Goal: Task Accomplishment & Management: Manage account settings

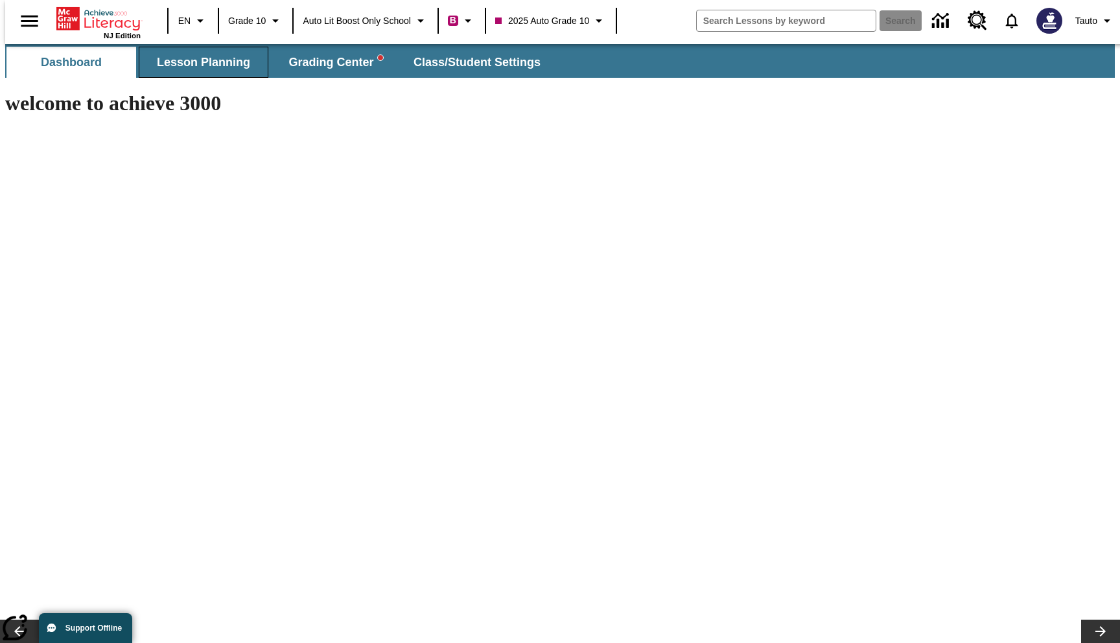
click at [239, 53] on button "Lesson Planning" at bounding box center [204, 62] width 130 height 31
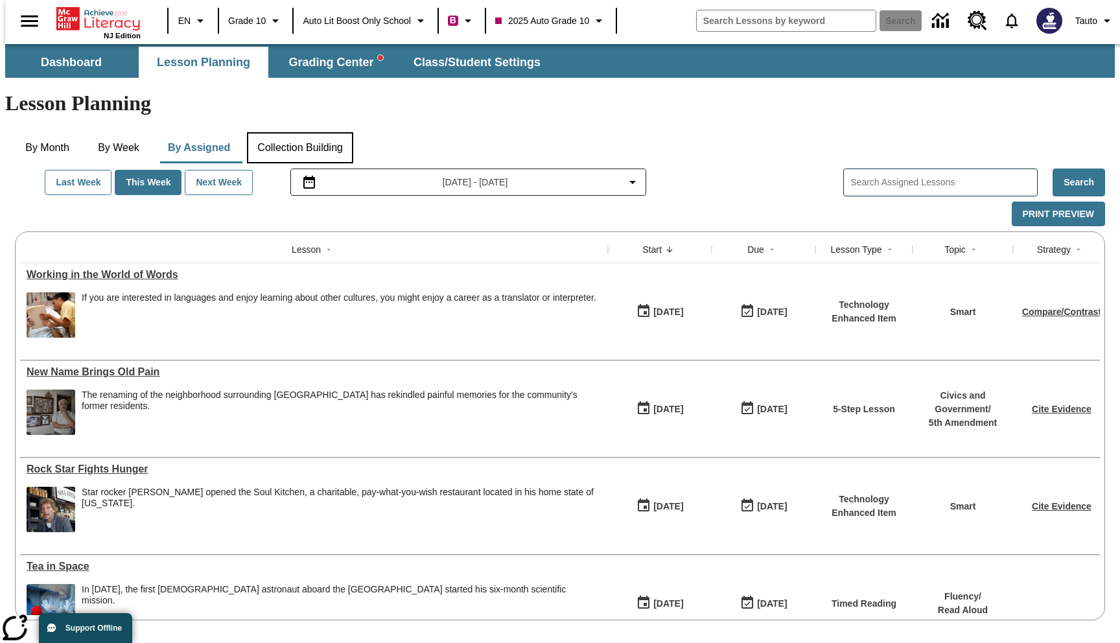
click at [278, 132] on button "Collection Building" at bounding box center [300, 147] width 106 height 31
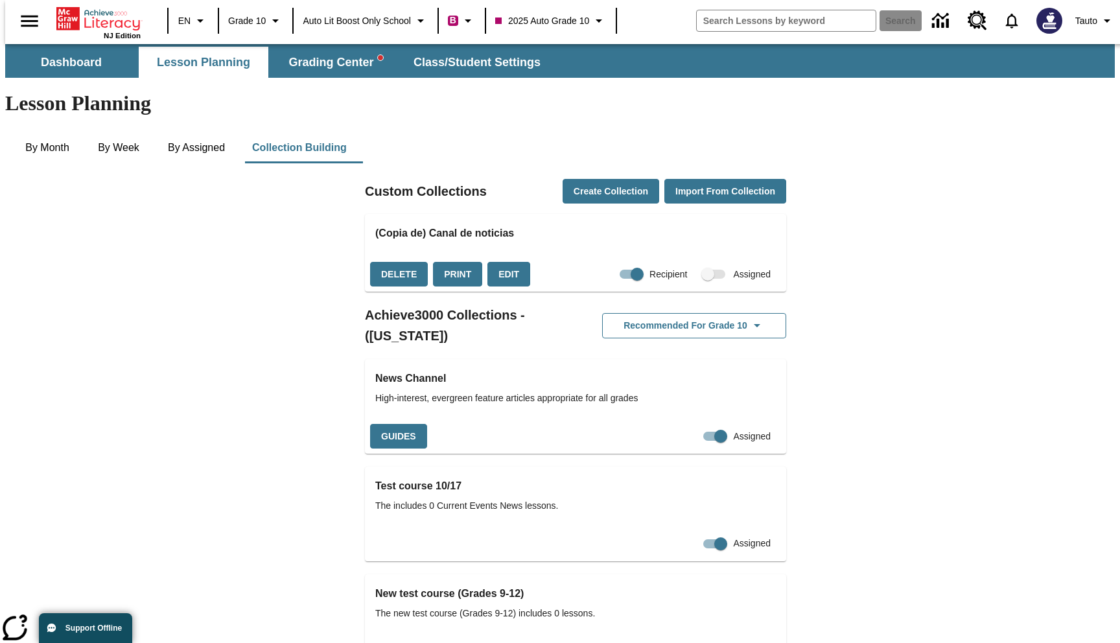
click at [704, 270] on span "Collections" at bounding box center [715, 274] width 22 height 9
click at [619, 262] on input "Recipient" at bounding box center [637, 274] width 74 height 25
click at [704, 270] on span "Collections" at bounding box center [715, 274] width 22 height 9
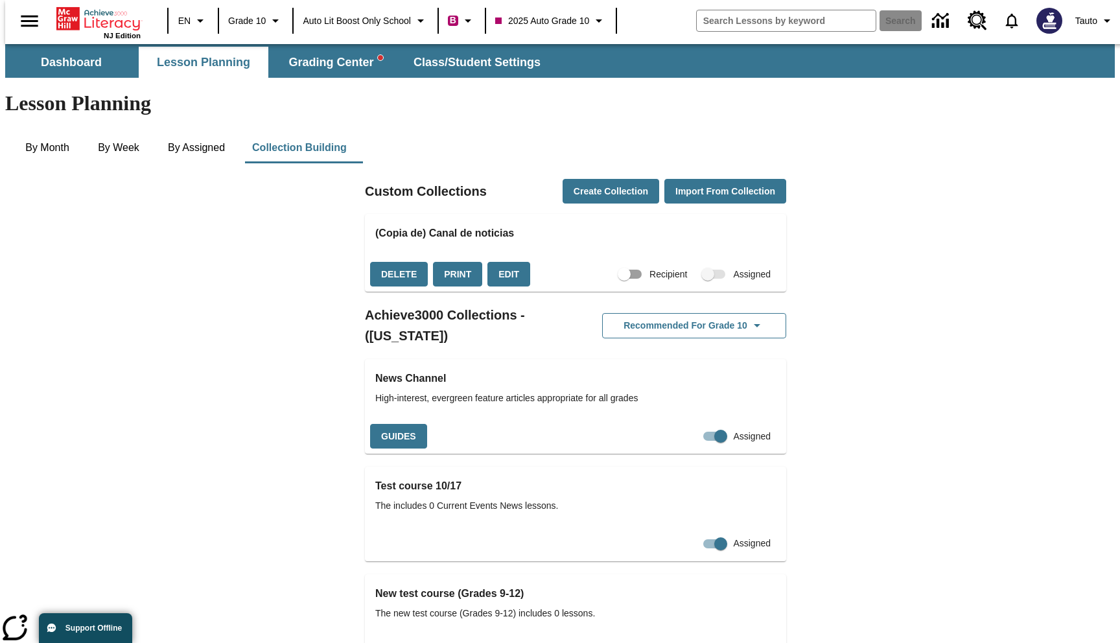
click at [704, 270] on span "Collections" at bounding box center [715, 274] width 22 height 9
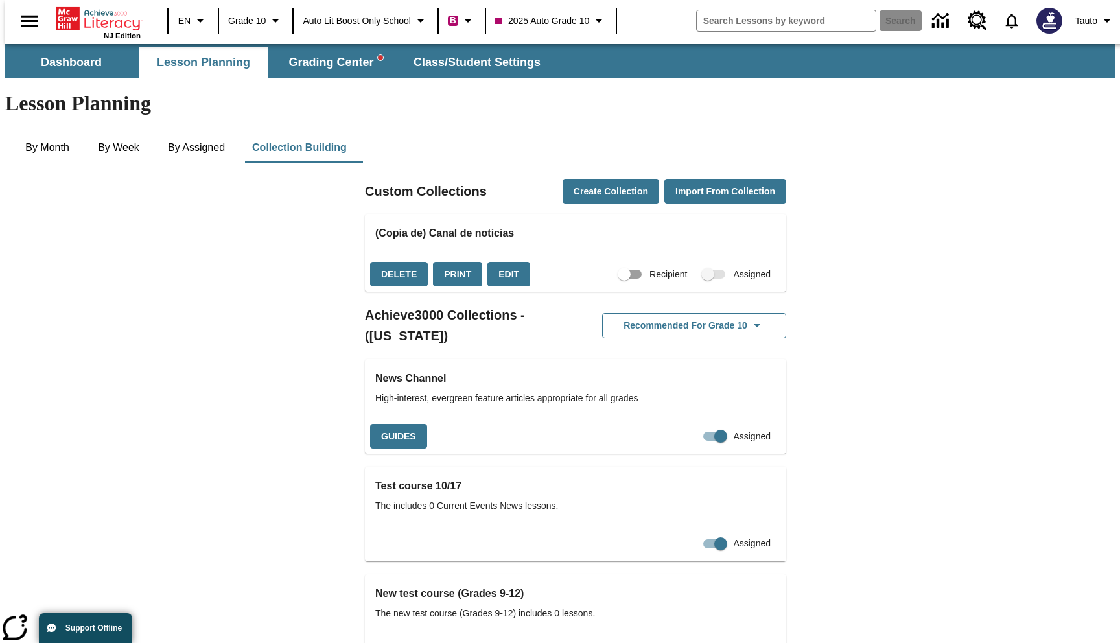
click at [704, 270] on span "Collections" at bounding box center [715, 274] width 22 height 9
click at [602, 262] on input "Recipient" at bounding box center [624, 274] width 74 height 25
checkbox input "true"
click at [510, 262] on button "Edit" at bounding box center [509, 274] width 43 height 25
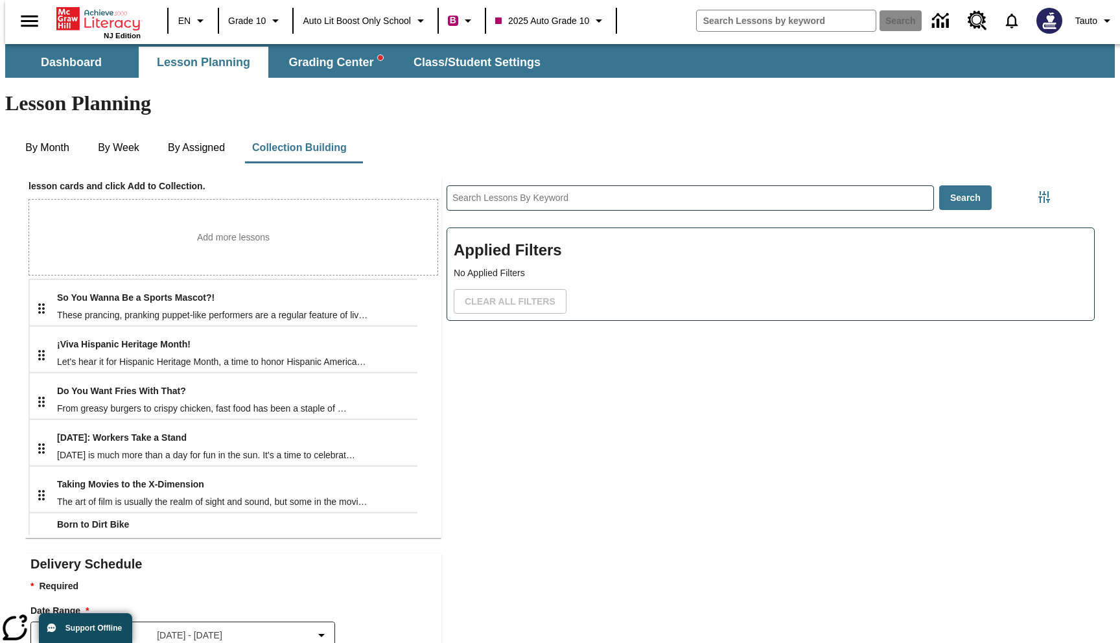
scroll to position [446, 0]
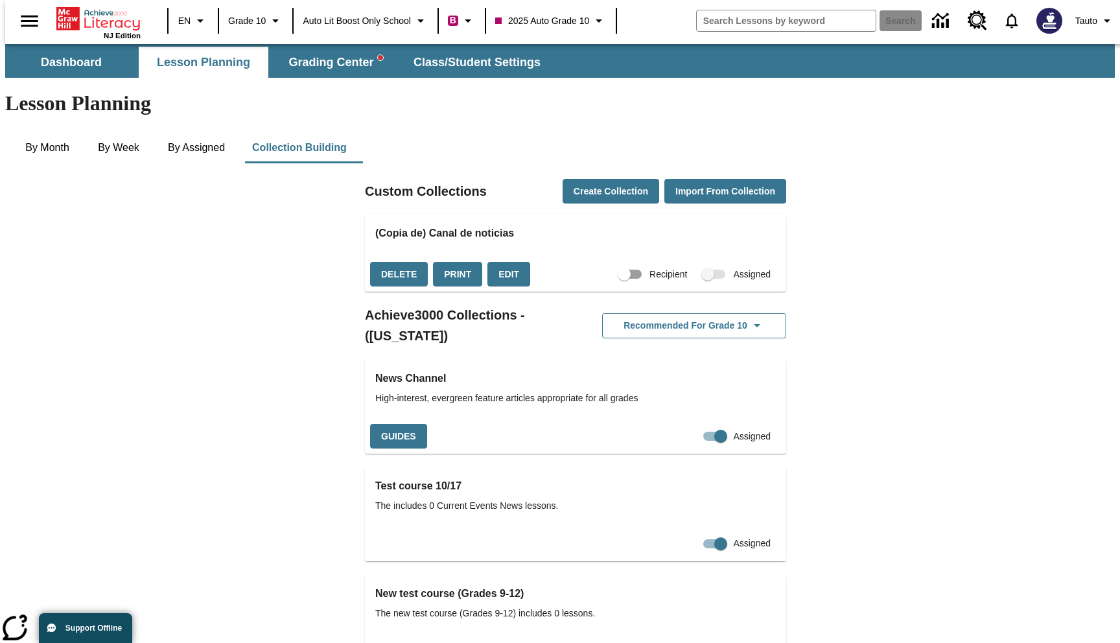
click at [704, 270] on span "Collections" at bounding box center [715, 274] width 22 height 9
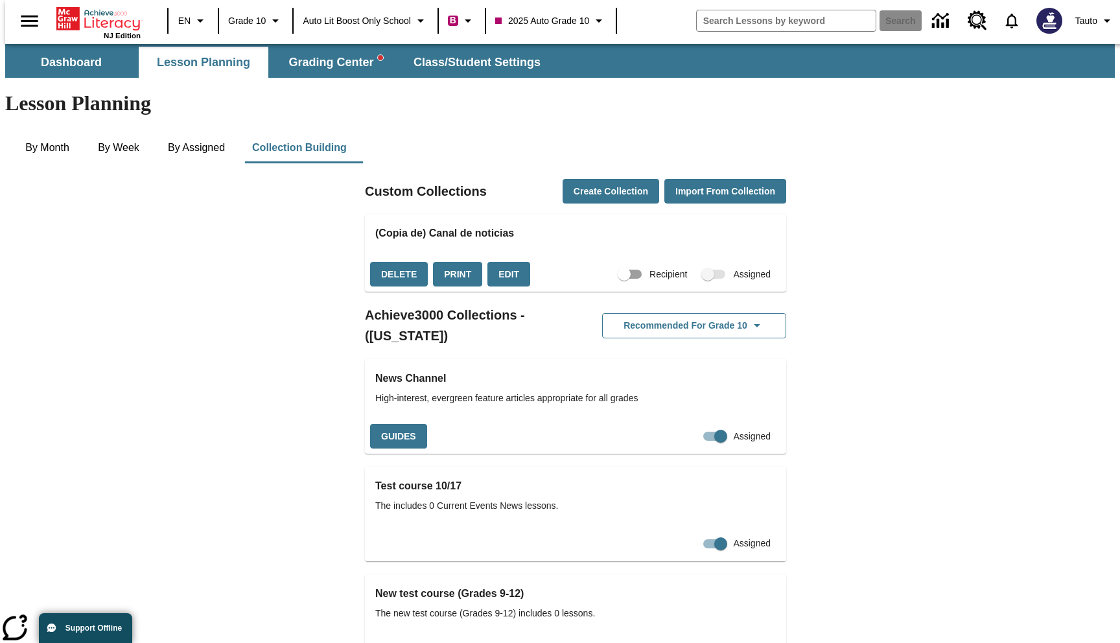
click at [704, 270] on span "Collections" at bounding box center [715, 274] width 22 height 9
click at [193, 18] on icon "Language: EN, Select a language" at bounding box center [201, 21] width 16 height 16
click at [222, 53] on span "English ([GEOGRAPHIC_DATA])" at bounding box center [244, 55] width 133 height 14
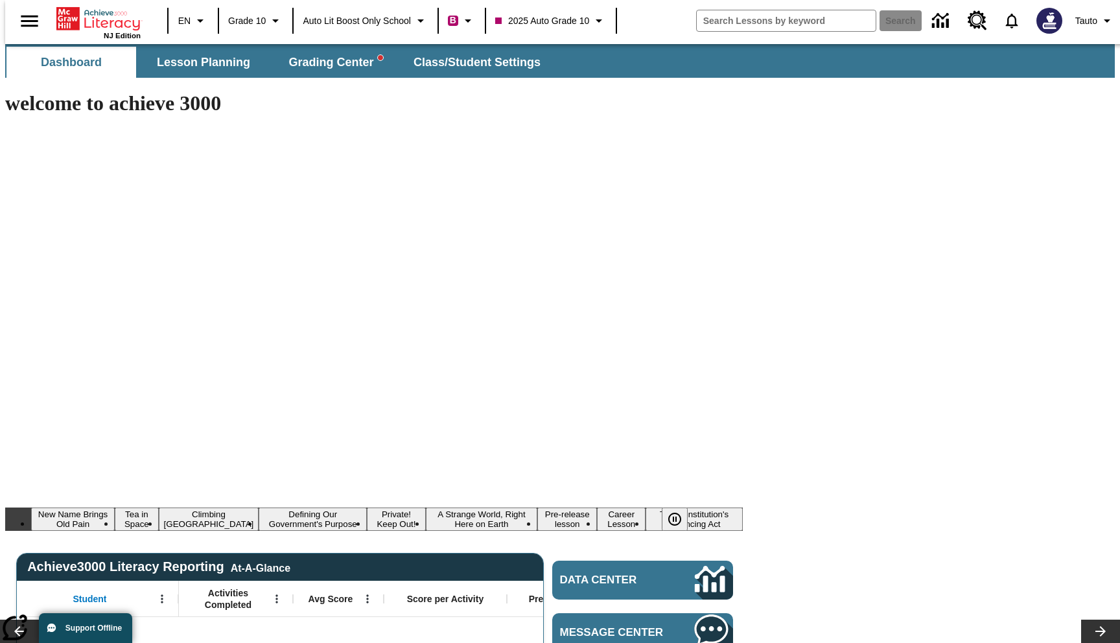
type input "-1"
click at [187, 64] on span "Lesson Planning" at bounding box center [203, 62] width 93 height 15
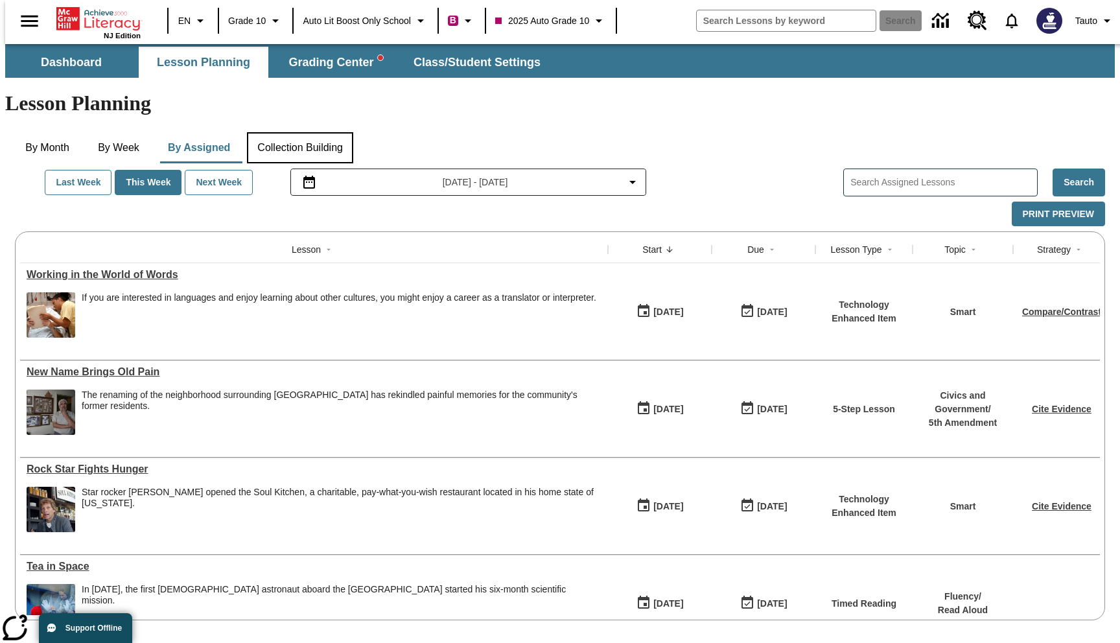
click at [313, 132] on button "Collection Building" at bounding box center [300, 147] width 106 height 31
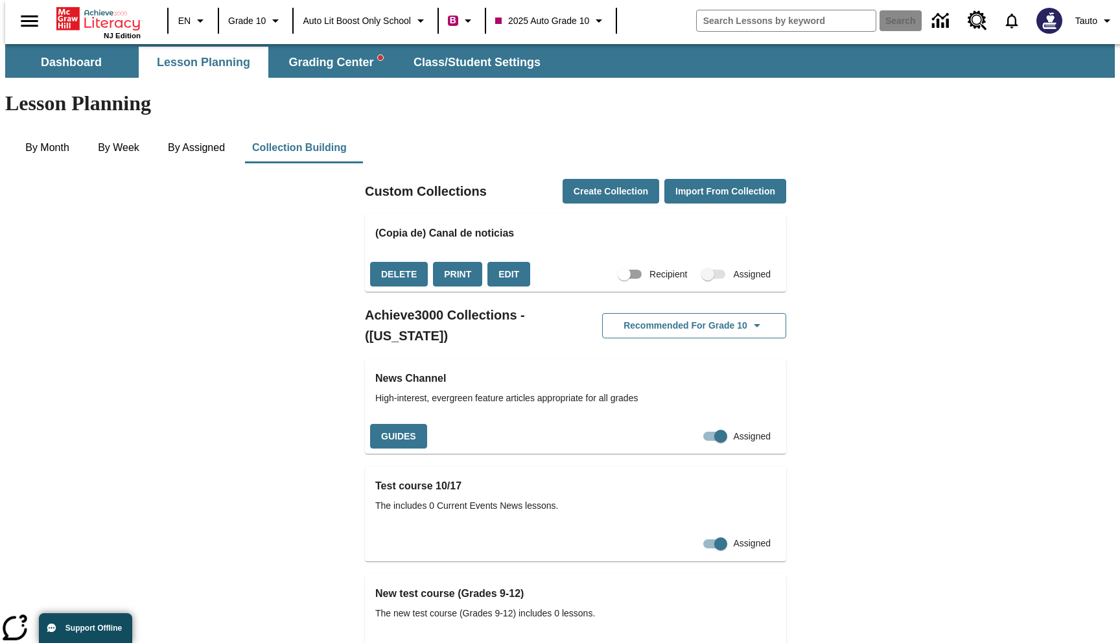
click at [704, 270] on span "Collections" at bounding box center [715, 274] width 22 height 9
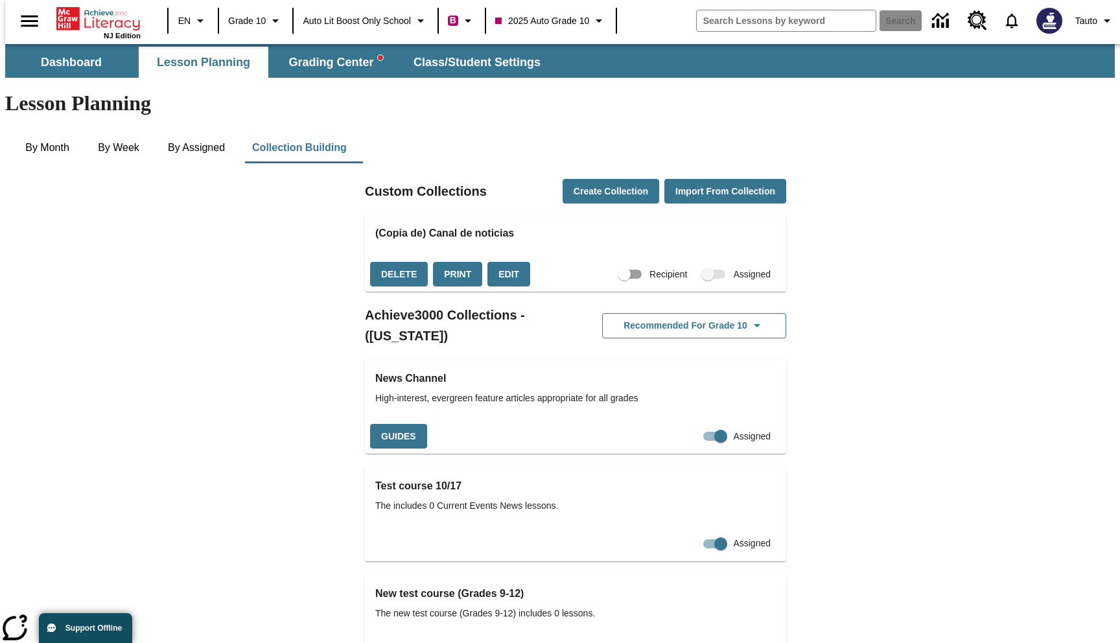
click at [704, 270] on span "Collections" at bounding box center [715, 274] width 22 height 9
click at [508, 262] on button "Edit" at bounding box center [509, 274] width 43 height 25
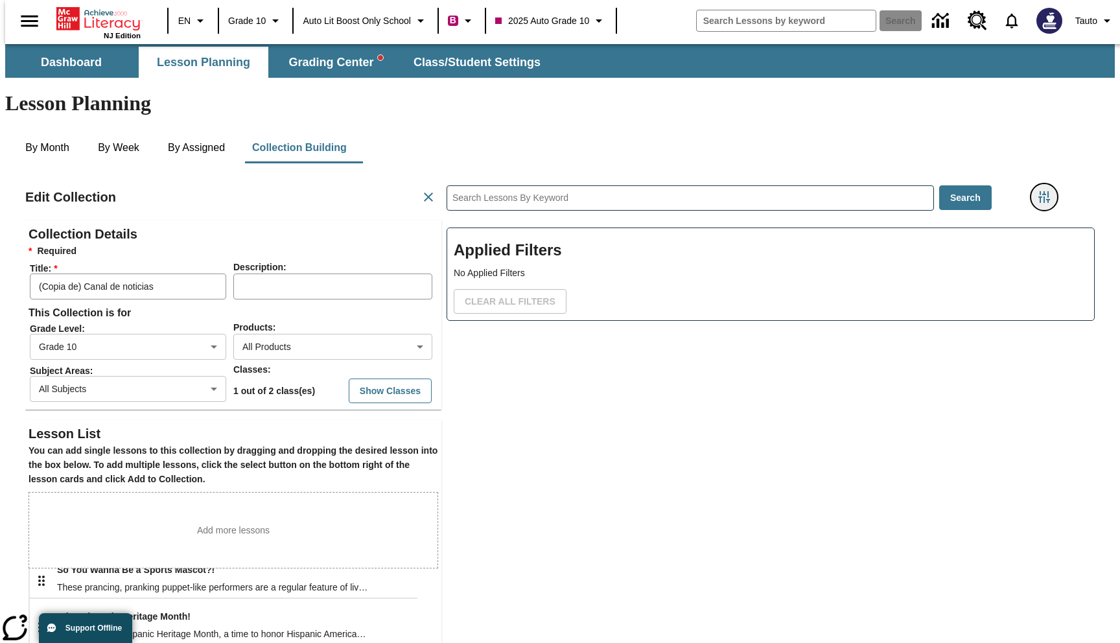
click at [1046, 189] on icon "Filters Side menu" at bounding box center [1045, 197] width 16 height 16
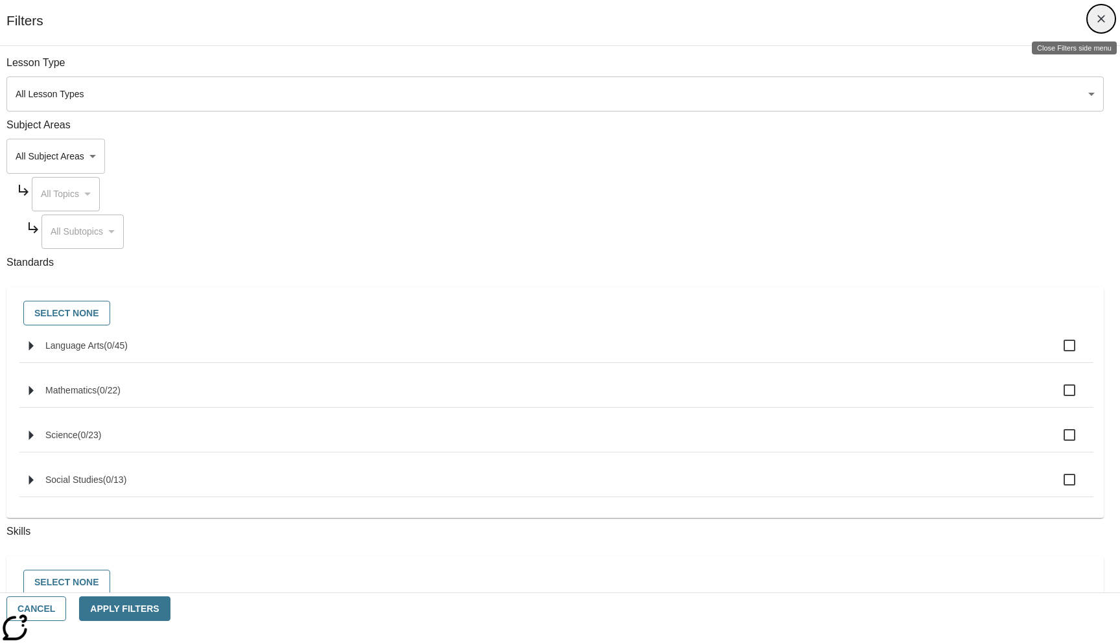
click at [1095, 27] on button "Close Filters side menu" at bounding box center [1101, 18] width 27 height 27
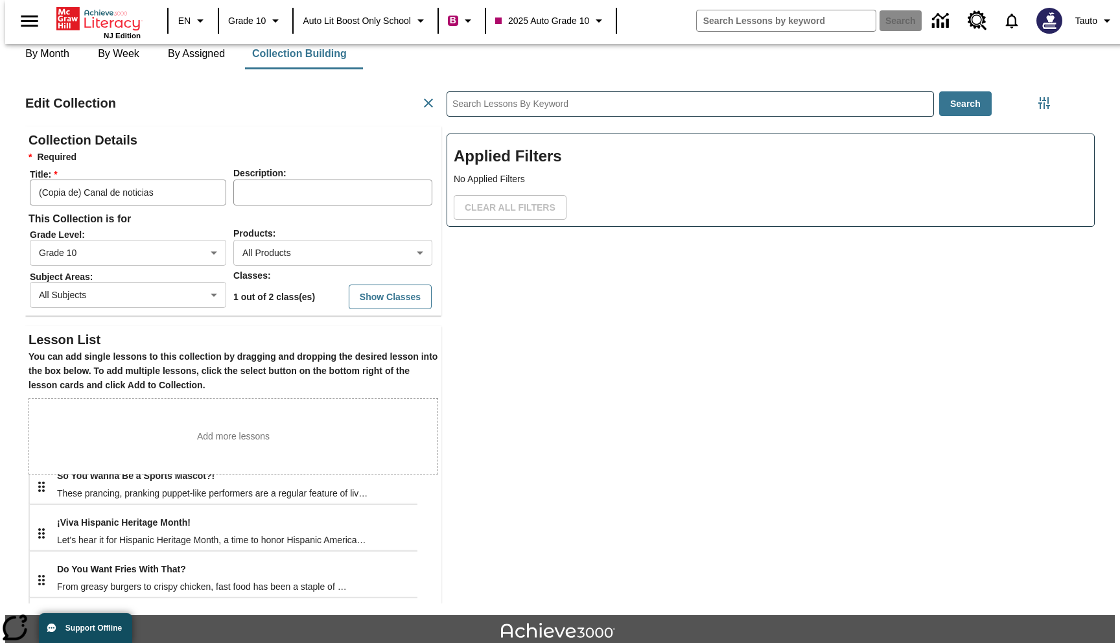
scroll to position [446, 0]
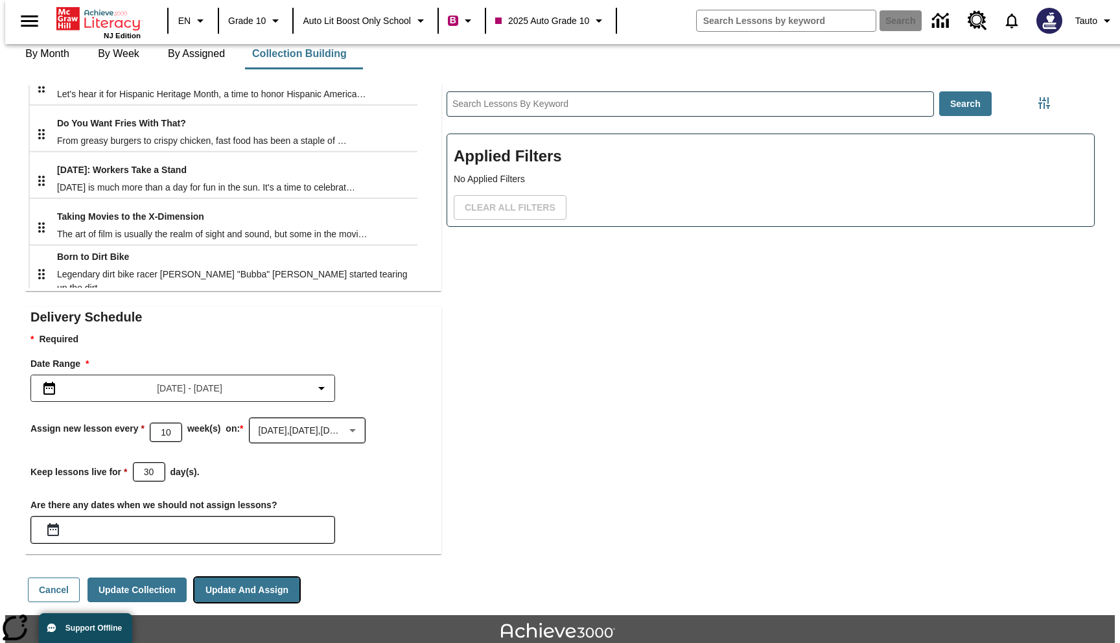
click at [257, 578] on button "Update And Assign" at bounding box center [247, 590] width 105 height 25
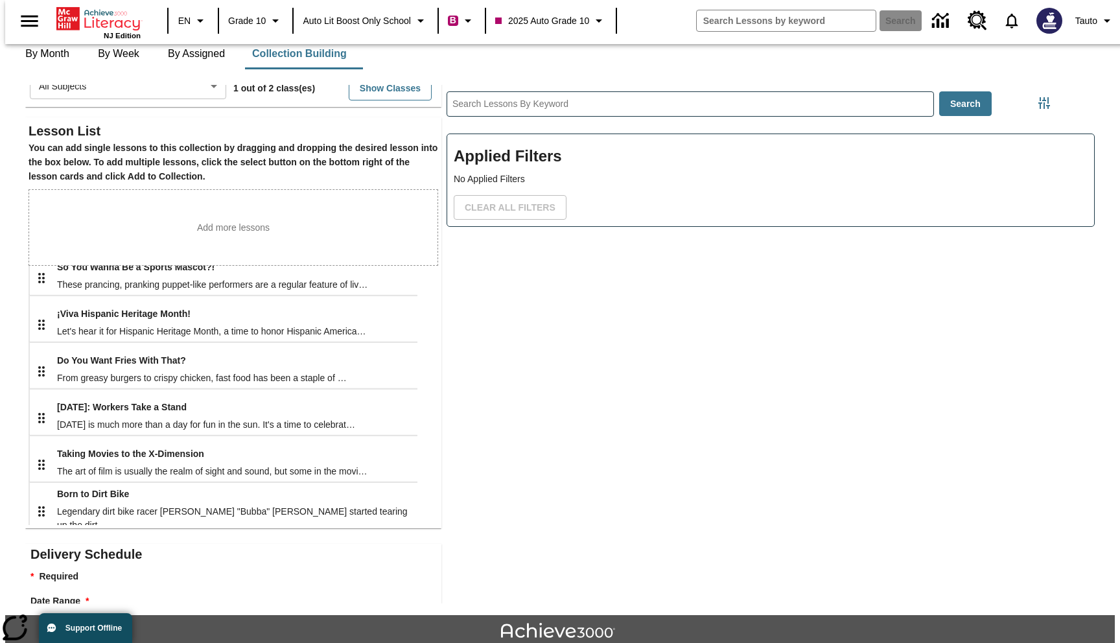
scroll to position [0, 0]
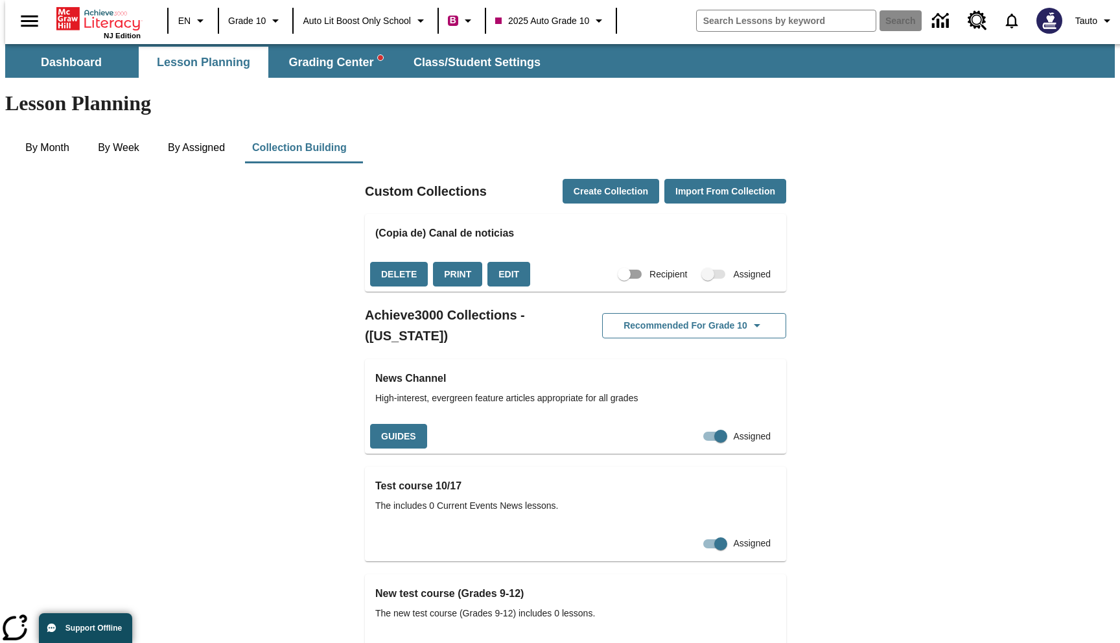
click at [704, 270] on span "Collections" at bounding box center [715, 274] width 22 height 9
click at [595, 179] on button "Create Collection" at bounding box center [611, 191] width 97 height 25
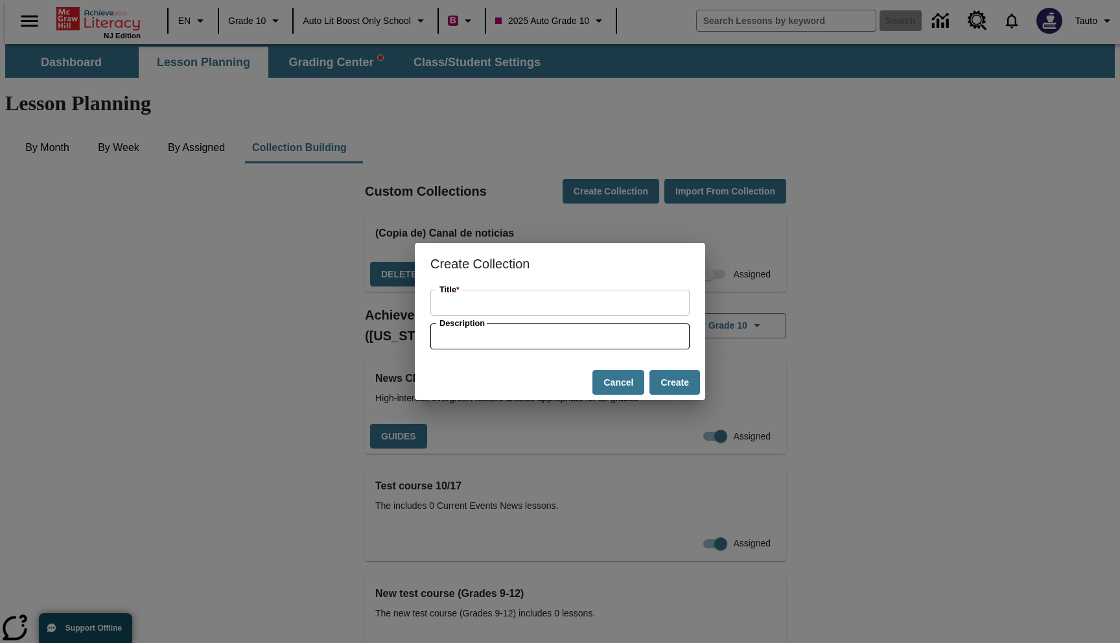
click at [547, 300] on input "Title *" at bounding box center [560, 303] width 259 height 26
click at [492, 159] on div "Create Collection Title * Title * Description Description Cancel Create" at bounding box center [560, 321] width 1120 height 643
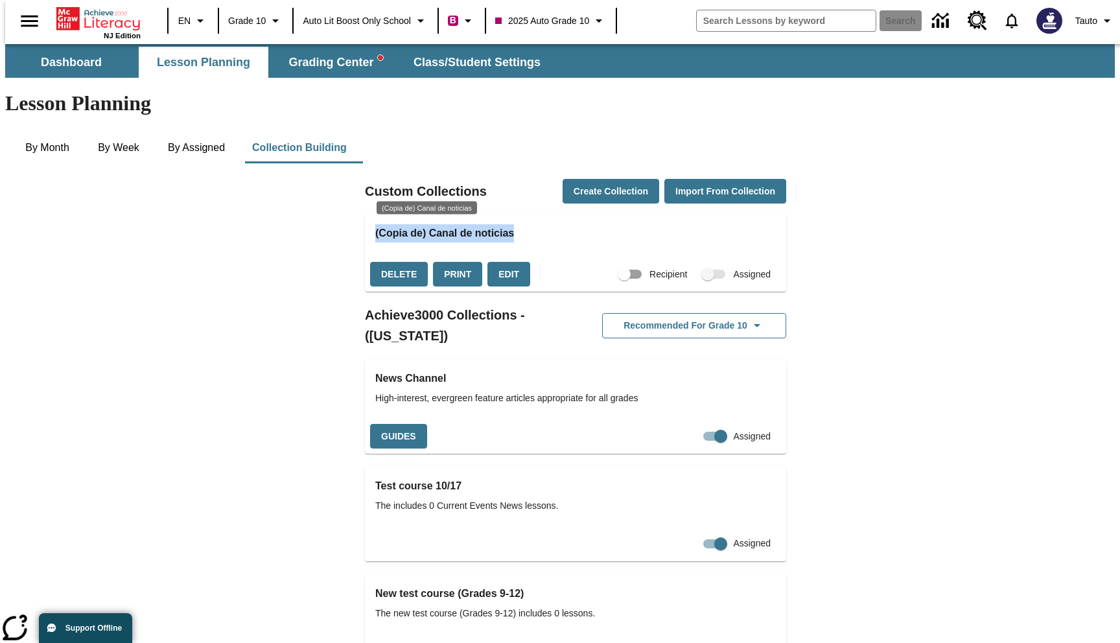
drag, startPoint x: 375, startPoint y: 183, endPoint x: 569, endPoint y: 183, distance: 193.9
click at [569, 214] on div "(Copia de) Canal de noticias" at bounding box center [575, 235] width 421 height 43
copy h3 "(Copia de) Canal de noticias"
click at [597, 179] on button "Create Collection" at bounding box center [611, 191] width 97 height 25
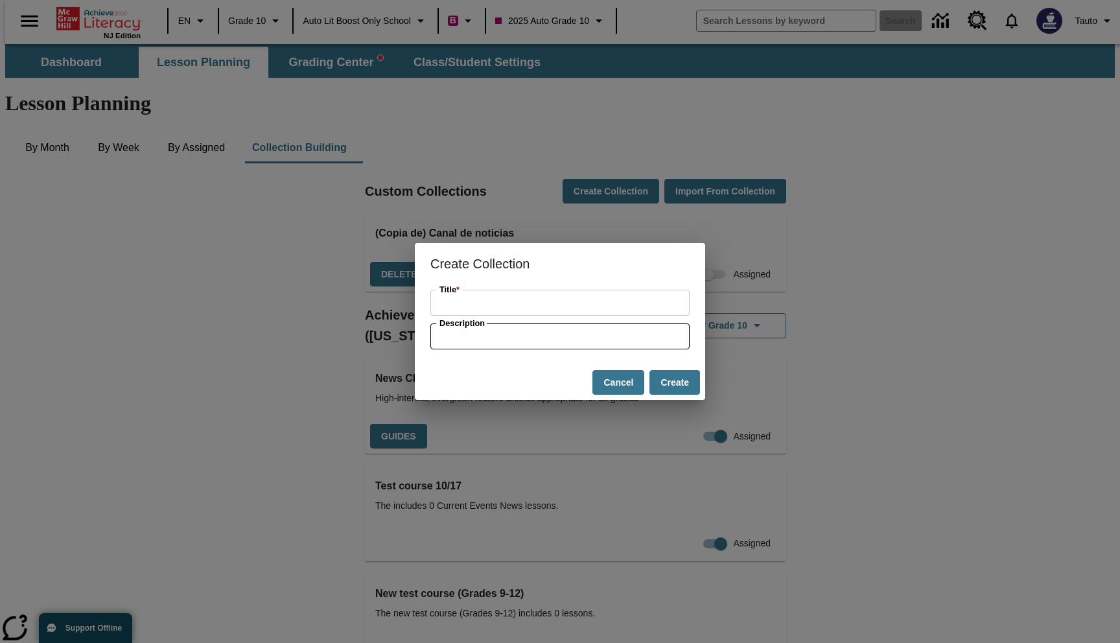
click at [484, 309] on input "Title *" at bounding box center [560, 303] width 259 height 26
paste input "(Copia de) Canal de noticias"
type input "(Copia de) Canal de noticias"
click at [495, 340] on input "Description" at bounding box center [560, 337] width 259 height 26
click at [682, 382] on button "Create" at bounding box center [675, 382] width 51 height 25
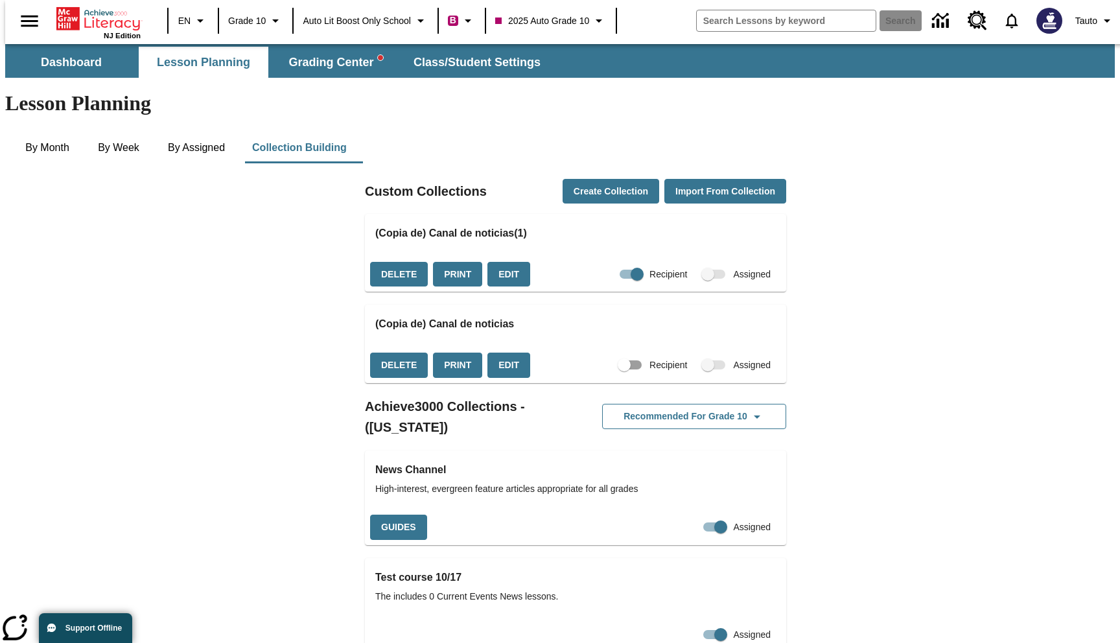
click at [704, 270] on span "Collections" at bounding box center [715, 274] width 22 height 9
click at [618, 262] on input "Recipient" at bounding box center [637, 274] width 74 height 25
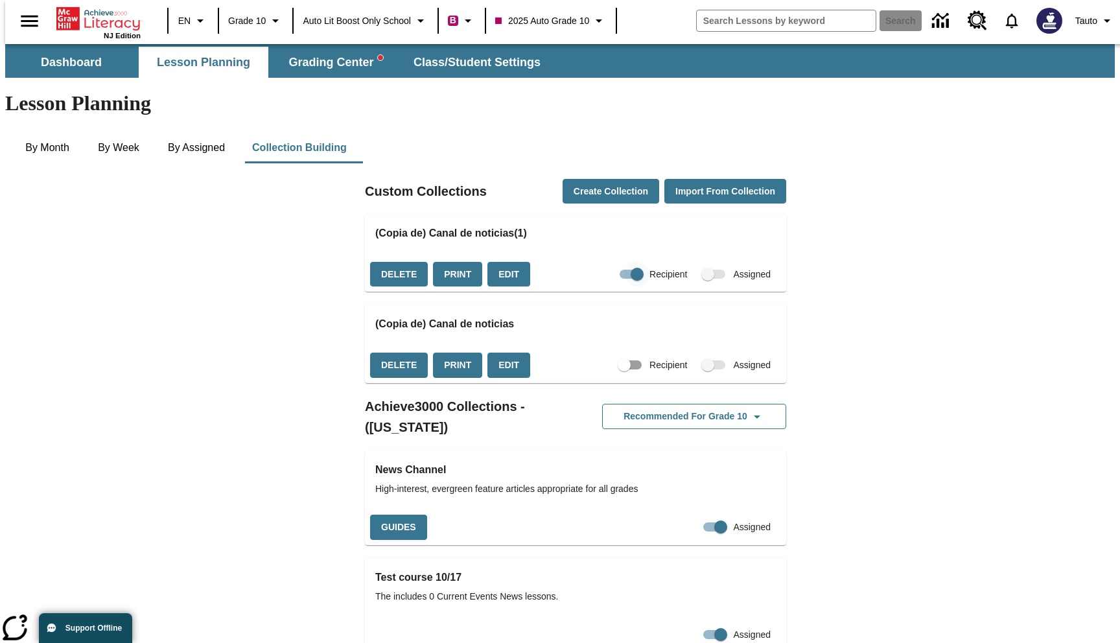
checkbox input "false"
click at [704, 270] on span "Collections" at bounding box center [715, 274] width 22 height 9
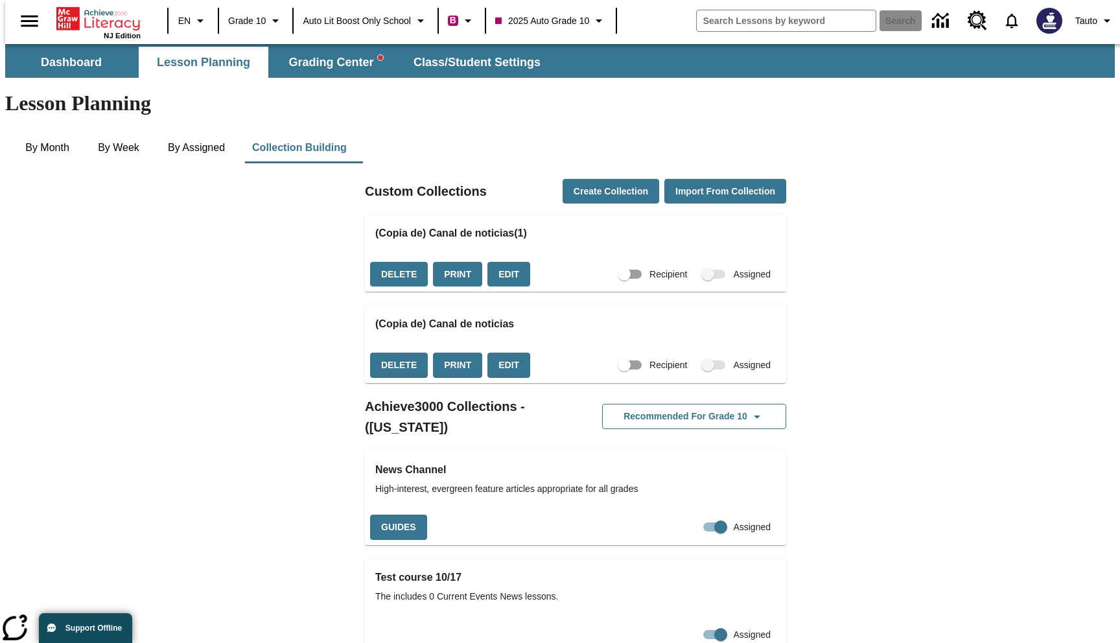
click at [704, 270] on span "Collections" at bounding box center [715, 274] width 22 height 9
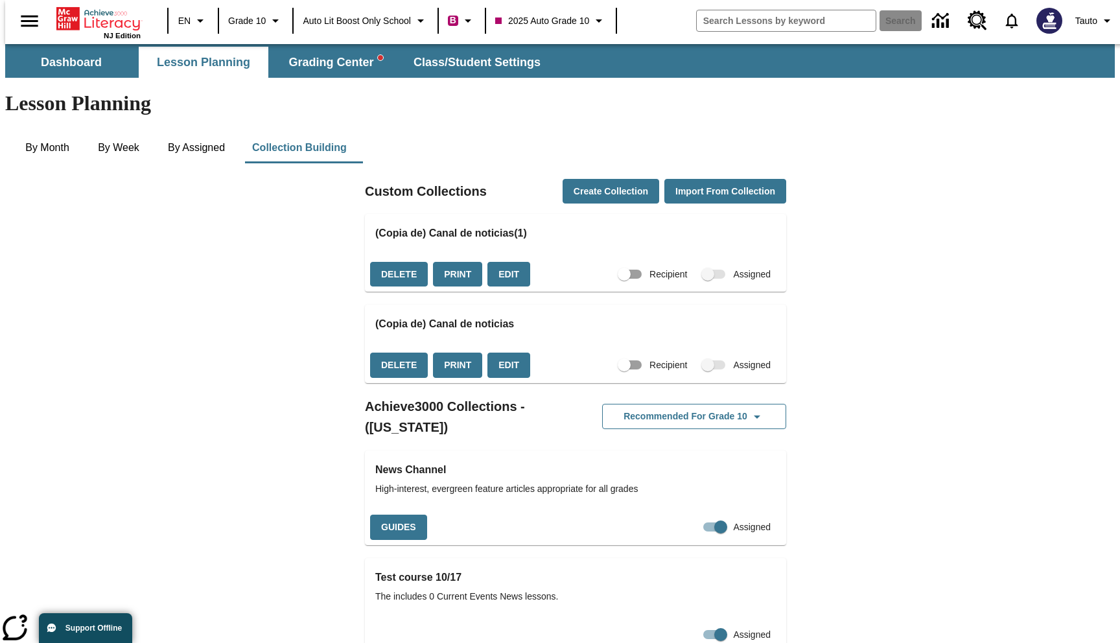
click at [704, 270] on span "Collections" at bounding box center [715, 274] width 22 height 9
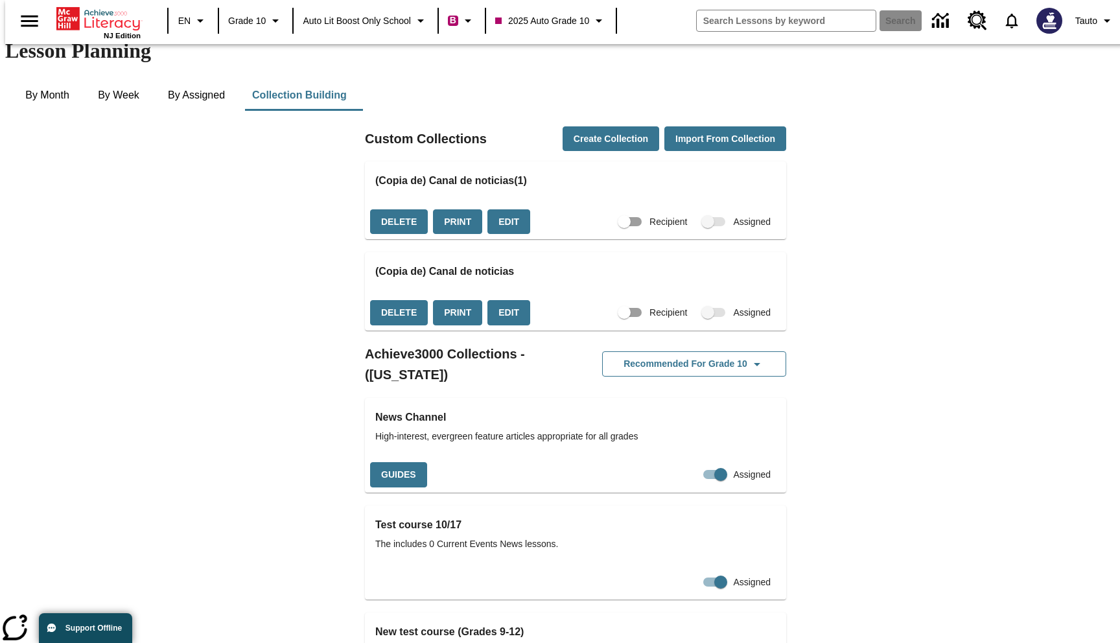
scroll to position [74, 0]
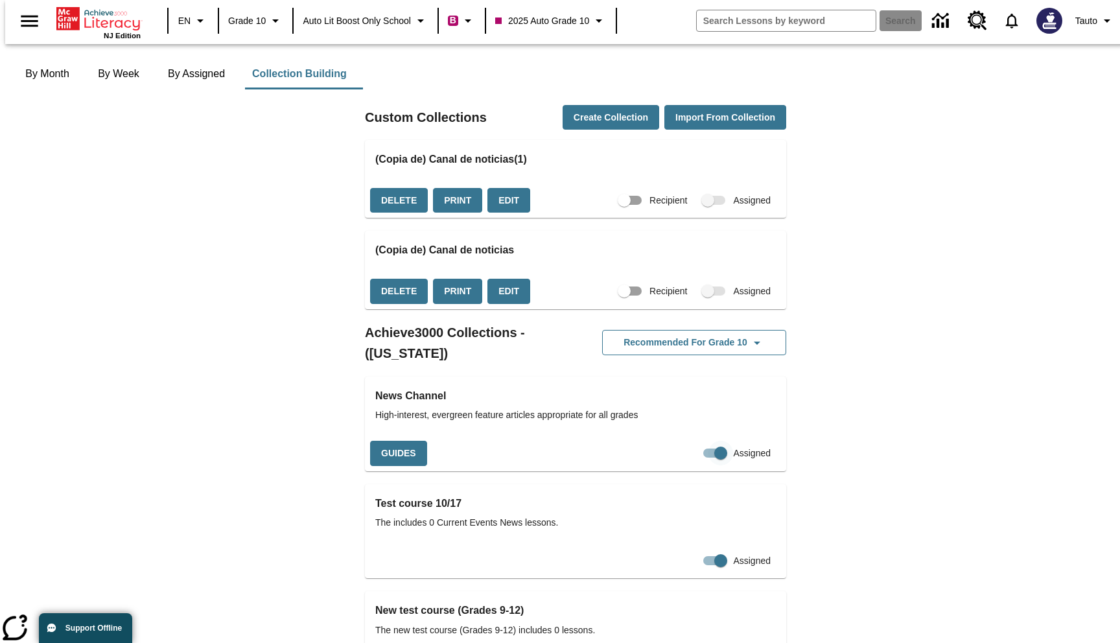
click at [701, 441] on input "Assigned" at bounding box center [721, 453] width 74 height 25
checkbox input "false"
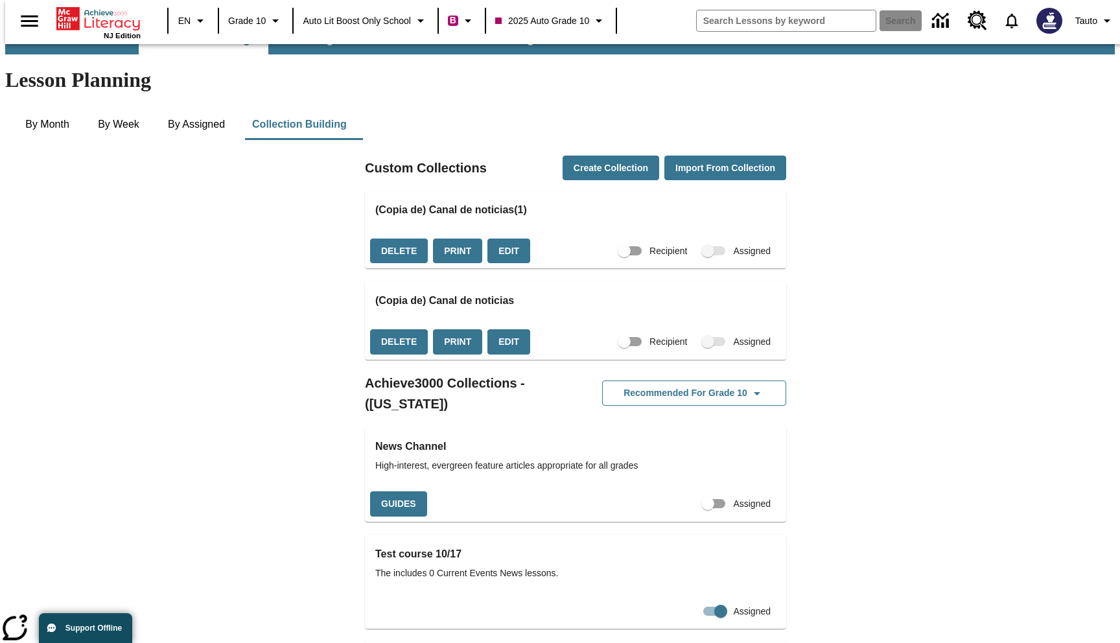
scroll to position [0, 0]
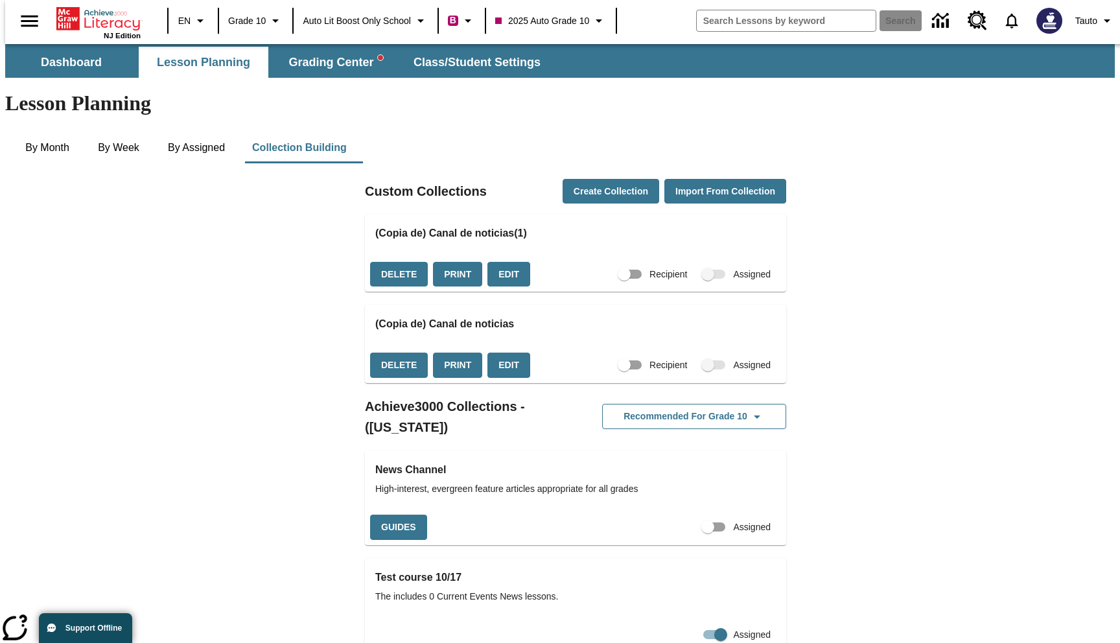
click at [704, 270] on span "Collections" at bounding box center [715, 274] width 22 height 9
drag, startPoint x: 686, startPoint y: 309, endPoint x: 744, endPoint y: 310, distance: 57.7
click at [744, 353] on label "Assigned" at bounding box center [733, 365] width 75 height 25
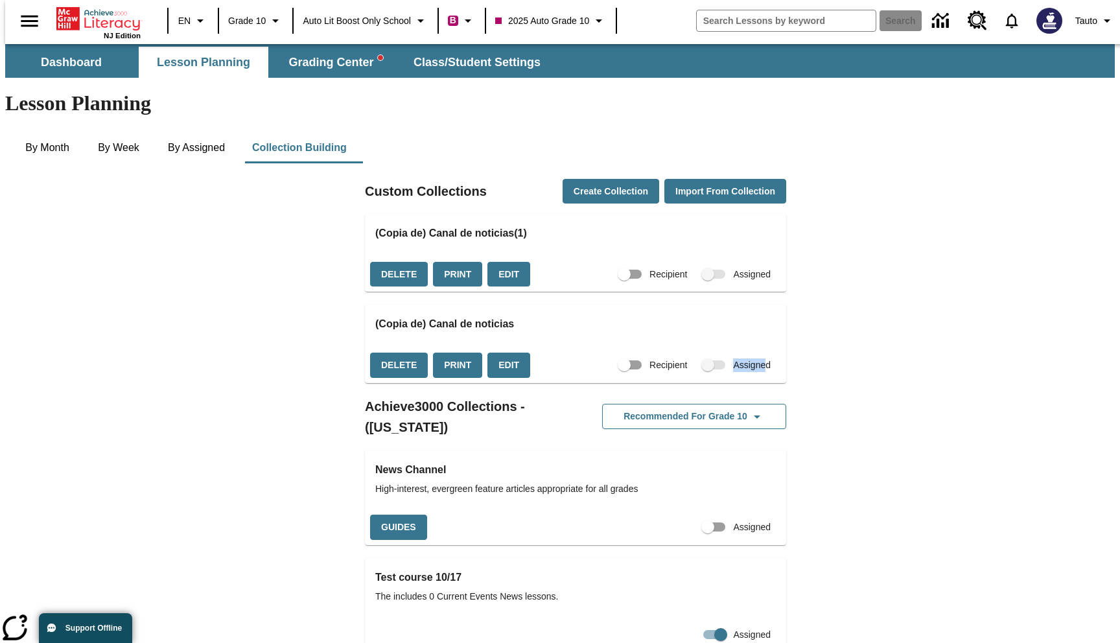
click at [704, 361] on span "Collections" at bounding box center [715, 365] width 22 height 9
click at [678, 348] on div "Recipient Assigned" at bounding box center [700, 366] width 172 height 36
drag, startPoint x: 693, startPoint y: 318, endPoint x: 718, endPoint y: 318, distance: 24.6
click at [718, 353] on label "Assigned" at bounding box center [733, 365] width 75 height 25
click at [733, 268] on span "Assigned" at bounding box center [752, 275] width 38 height 14
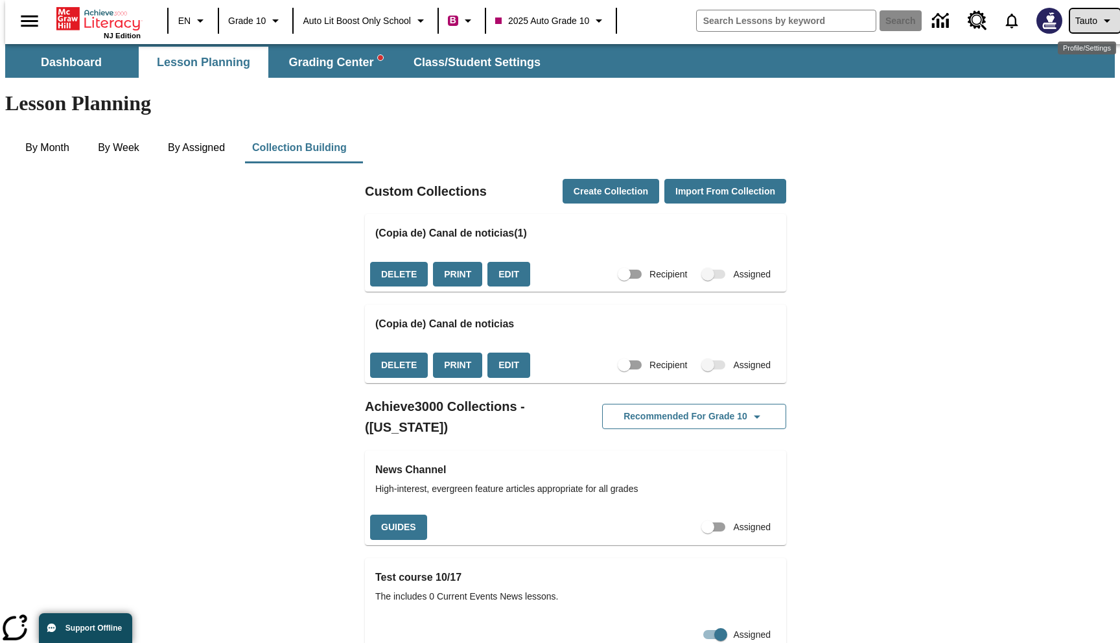
click at [1083, 18] on span "Tauto" at bounding box center [1087, 21] width 22 height 14
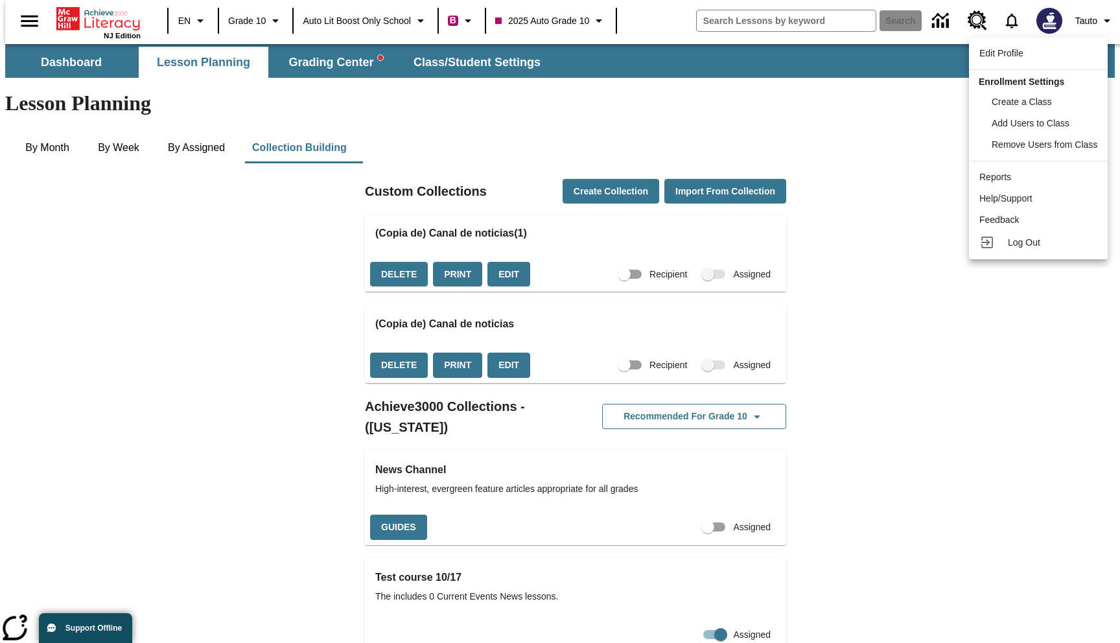
click at [1081, 19] on div at bounding box center [560, 321] width 1120 height 643
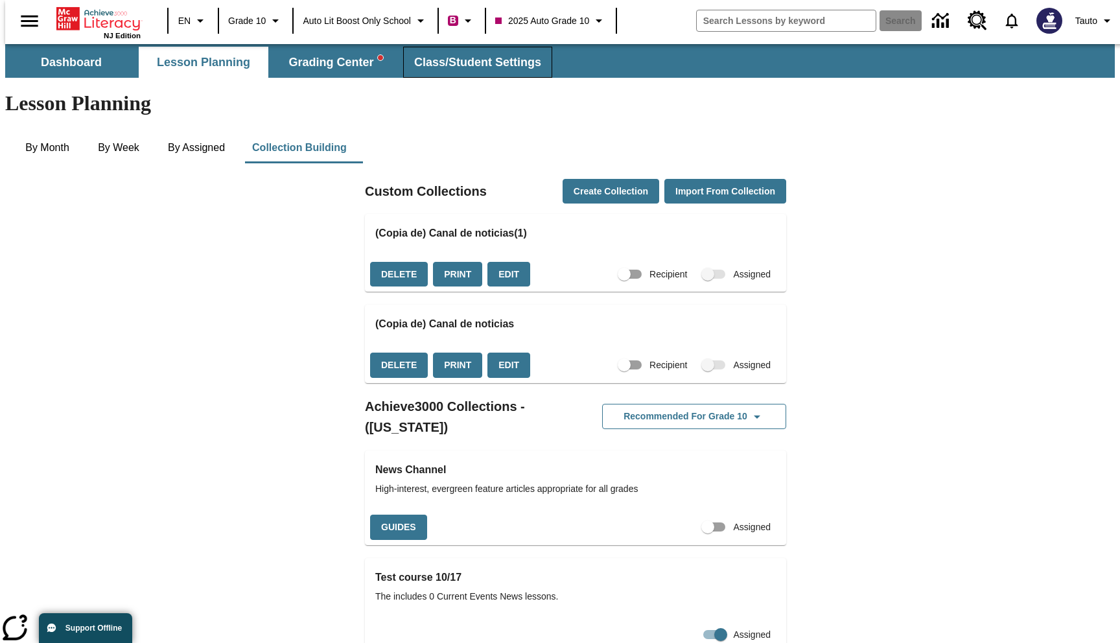
click at [484, 62] on span "Class/Student Settings" at bounding box center [477, 62] width 127 height 15
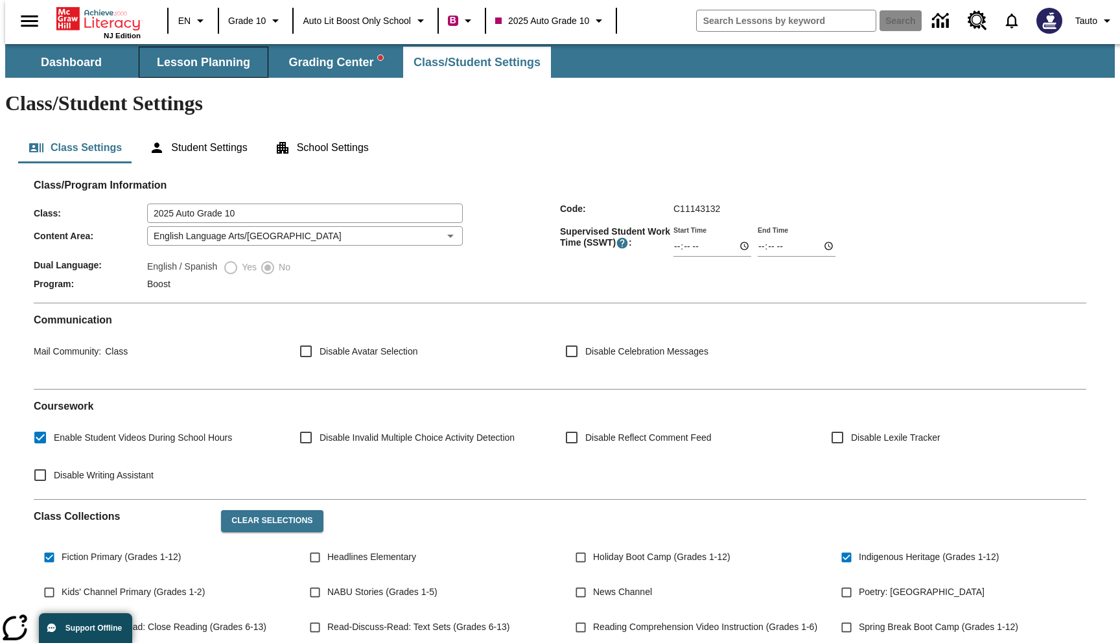
click at [222, 58] on span "Lesson Planning" at bounding box center [203, 62] width 93 height 15
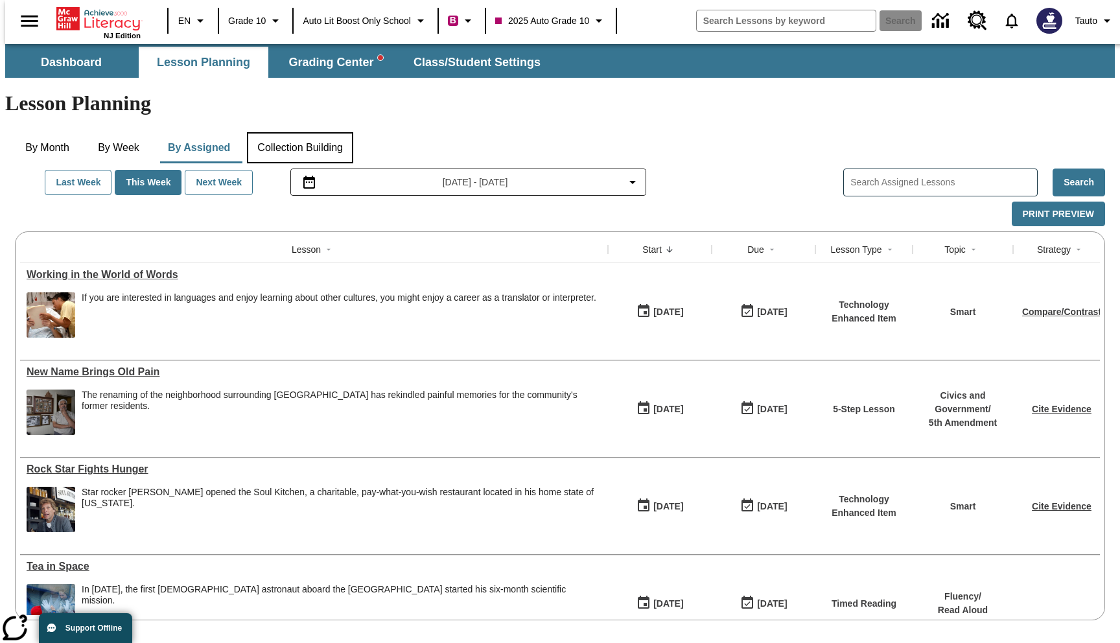
click at [331, 132] on button "Collection Building" at bounding box center [300, 147] width 106 height 31
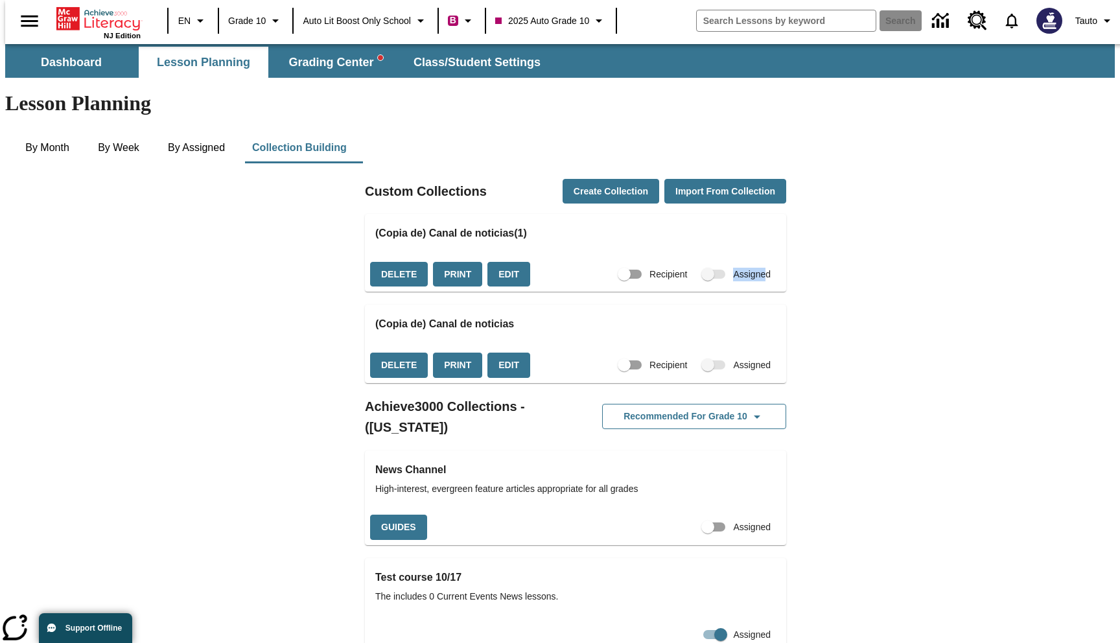
drag, startPoint x: 713, startPoint y: 225, endPoint x: 745, endPoint y: 226, distance: 32.4
click at [745, 268] on span "Assigned" at bounding box center [752, 275] width 38 height 14
click at [393, 262] on button "Delete" at bounding box center [399, 274] width 58 height 25
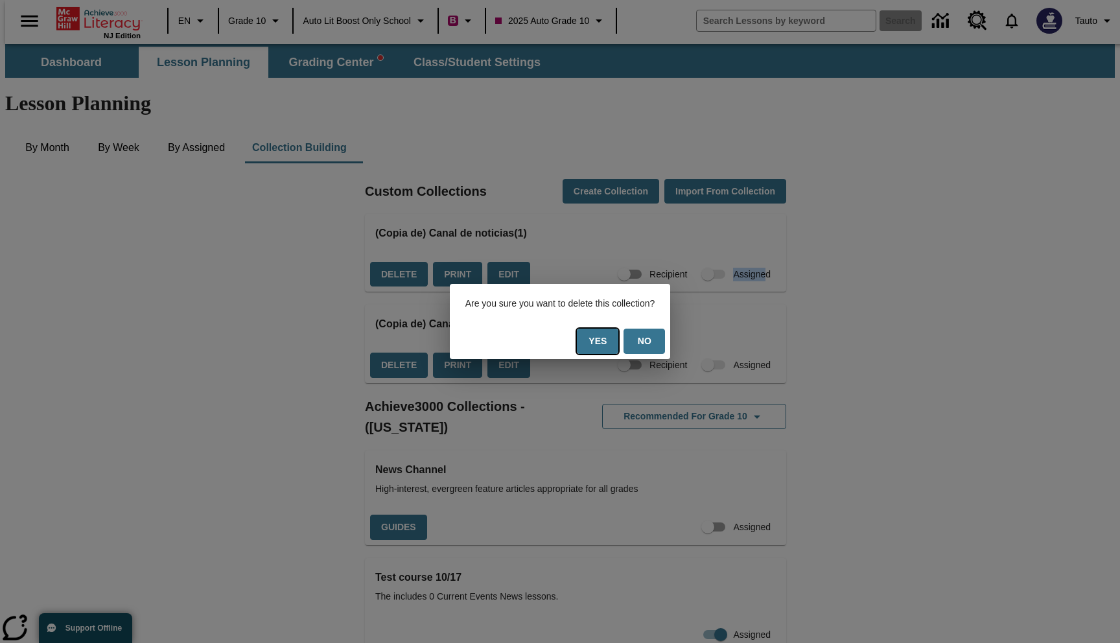
click at [608, 340] on button "Yes" at bounding box center [597, 341] width 41 height 25
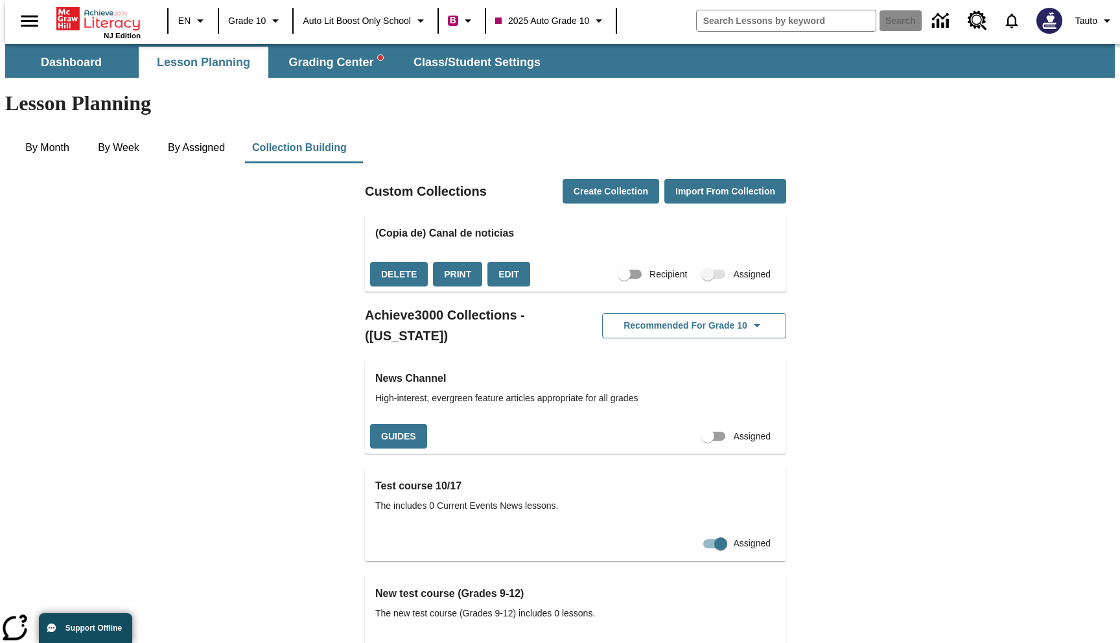
click at [609, 262] on input "Recipient" at bounding box center [624, 274] width 74 height 25
checkbox input "true"
drag, startPoint x: 713, startPoint y: 224, endPoint x: 749, endPoint y: 226, distance: 35.7
click at [749, 268] on span "Assigned" at bounding box center [752, 275] width 38 height 14
copy span "Assigned"
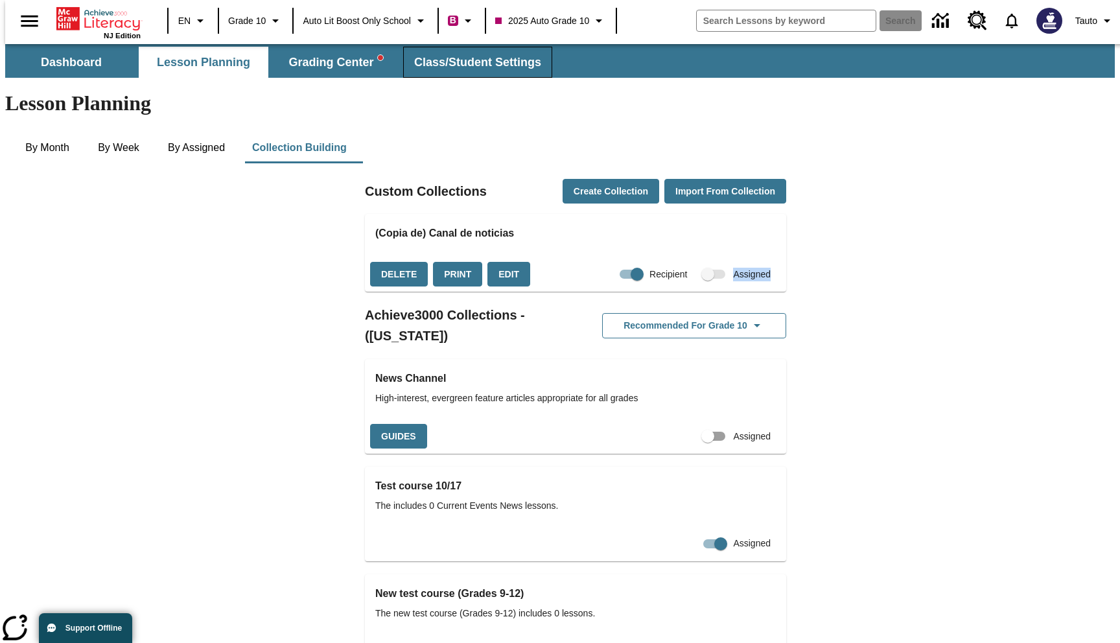
click at [464, 58] on span "Class/Student Settings" at bounding box center [477, 62] width 127 height 15
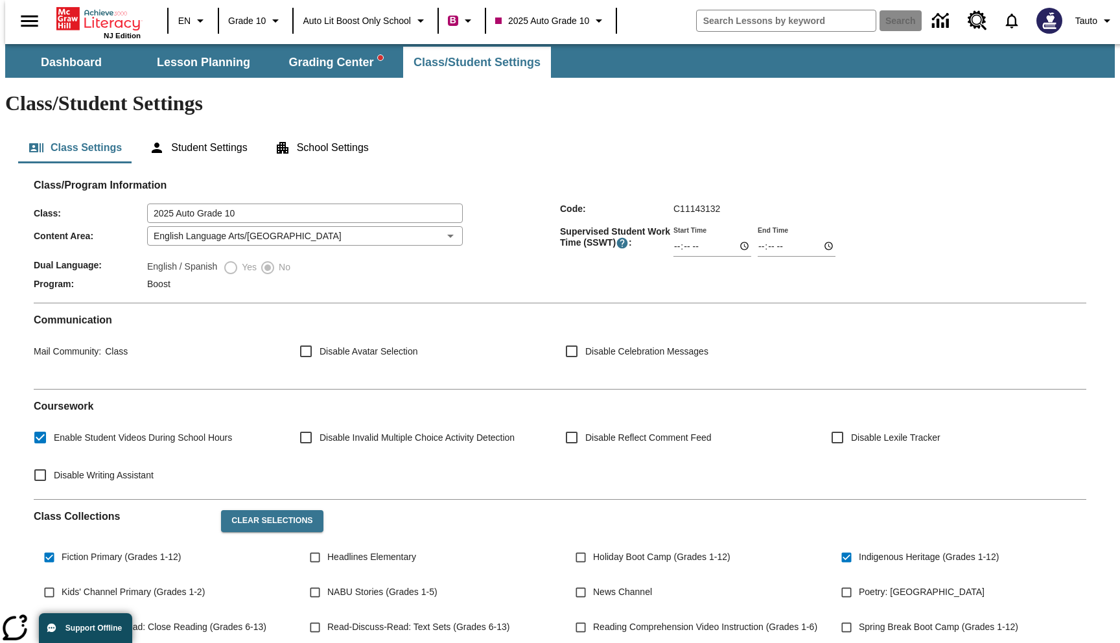
click at [743, 163] on div "Class/Program Information Class : 2025 Auto Grade 10 ​ Code : C11143132 Content…" at bounding box center [560, 495] width 1084 height 665
click at [206, 59] on span "Lesson Planning" at bounding box center [203, 62] width 93 height 15
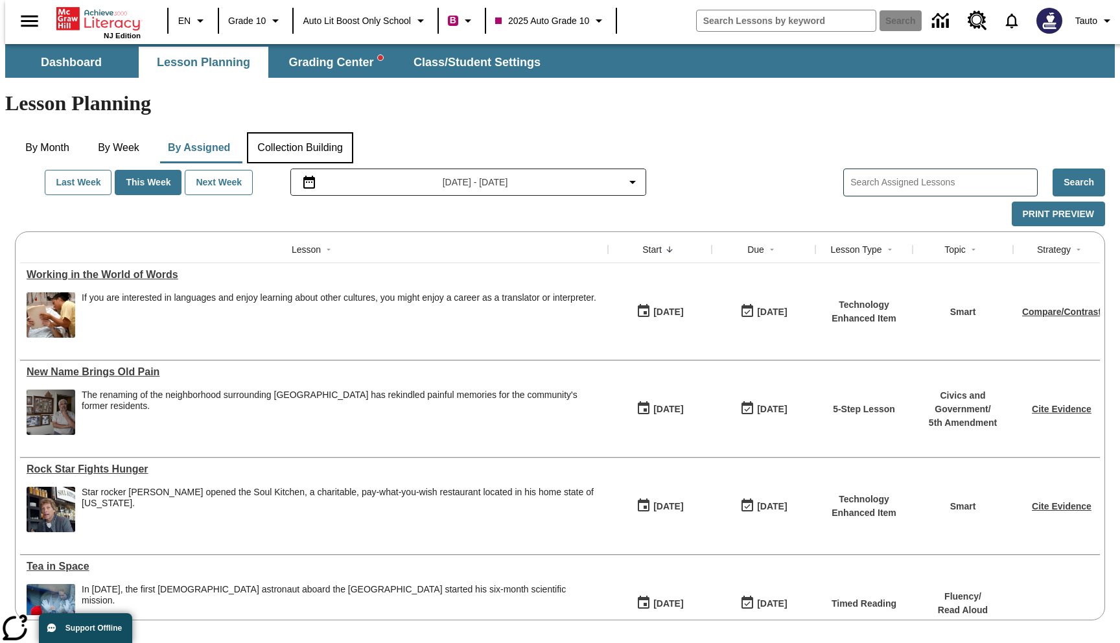
click at [318, 132] on button "Collection Building" at bounding box center [300, 147] width 106 height 31
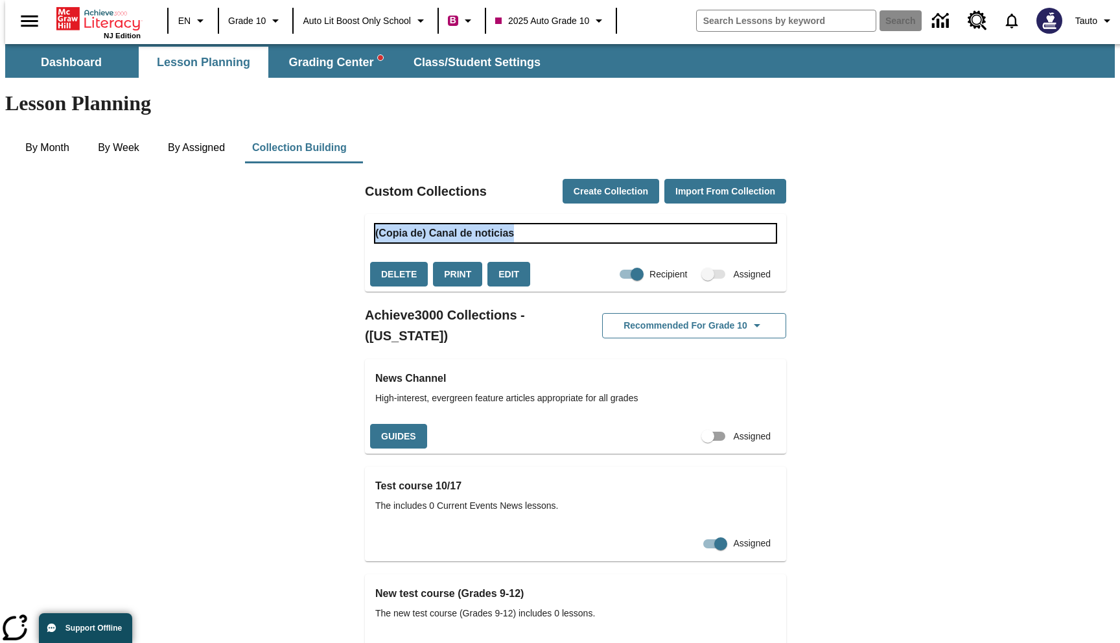
drag, startPoint x: 522, startPoint y: 185, endPoint x: 357, endPoint y: 185, distance: 165.3
copy h3 "(Copia de) Canal de noticias"
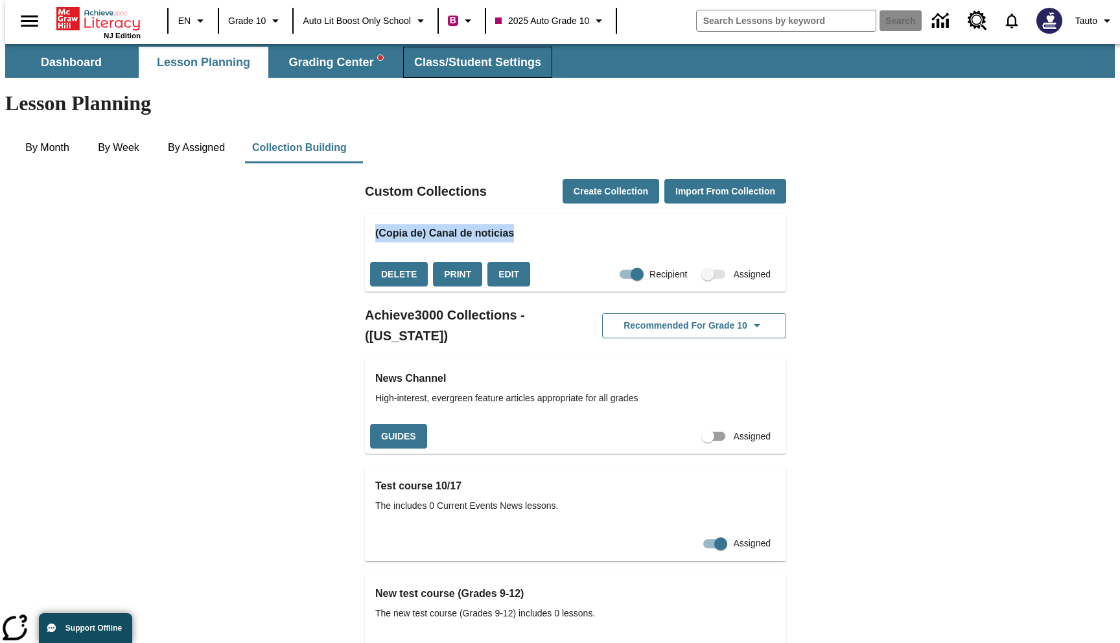
click at [458, 53] on button "Class/Student Settings" at bounding box center [477, 62] width 149 height 31
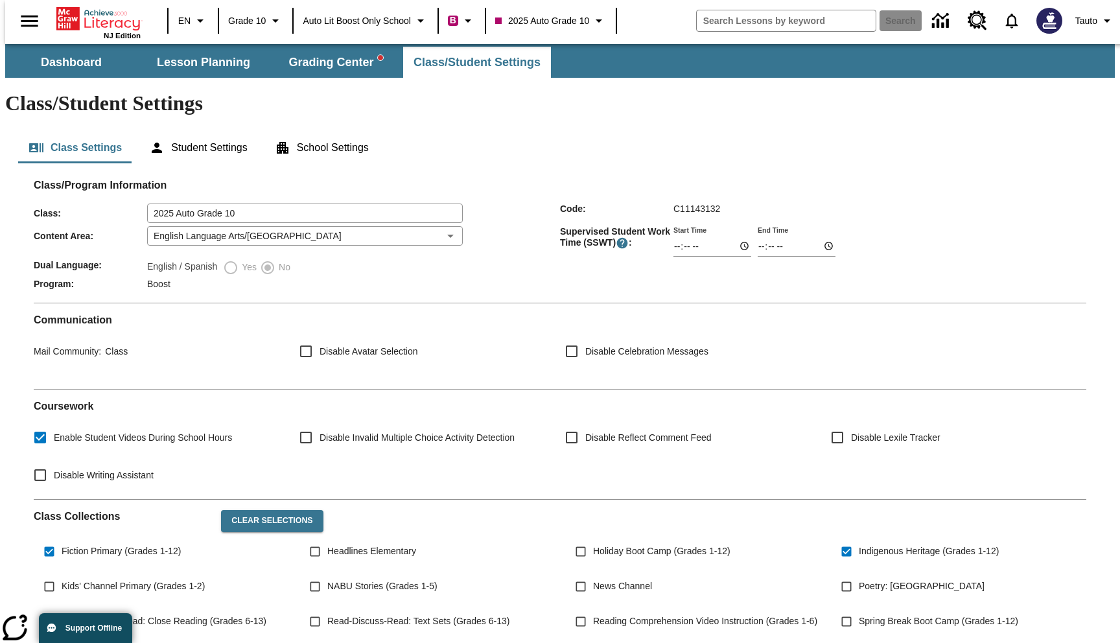
click at [947, 132] on div "Class Settings Student Settings School Settings" at bounding box center [560, 147] width 1084 height 31
click at [313, 132] on button "School Settings" at bounding box center [322, 147] width 115 height 31
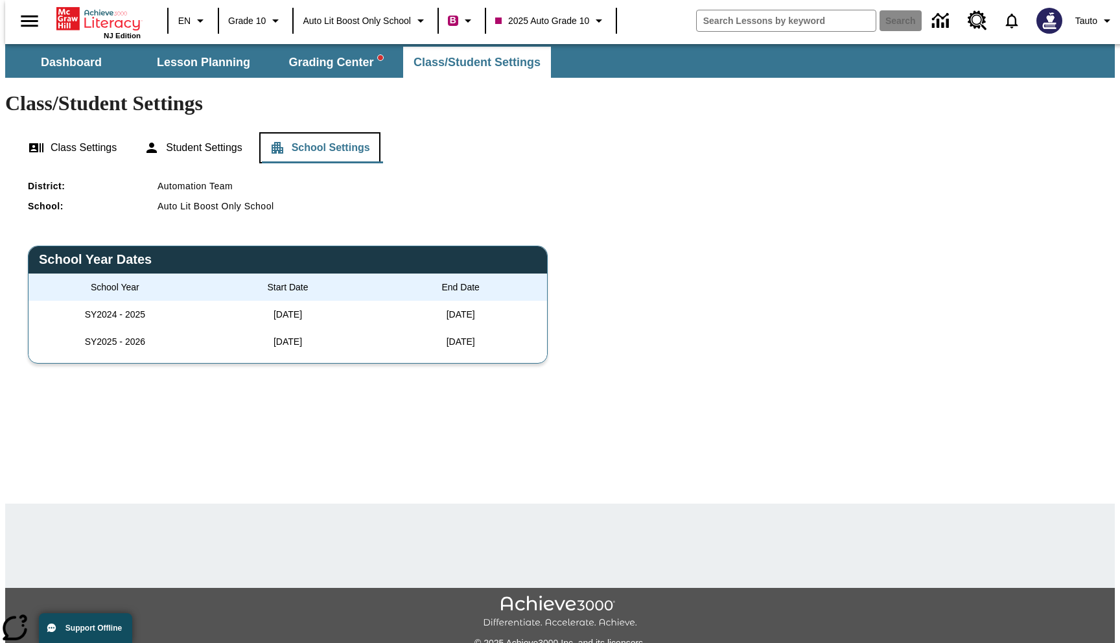
click at [259, 132] on button "School Settings" at bounding box center [319, 147] width 121 height 31
click at [307, 58] on span "Grading Center" at bounding box center [336, 62] width 94 height 15
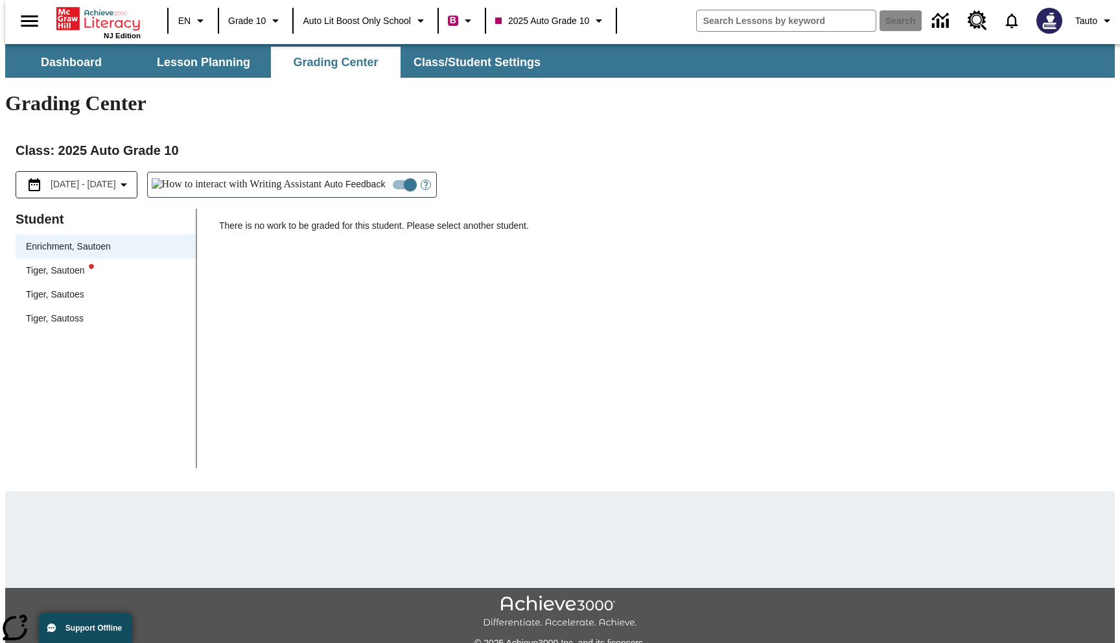
click at [65, 264] on div "Tiger, Sautoen" at bounding box center [60, 271] width 68 height 14
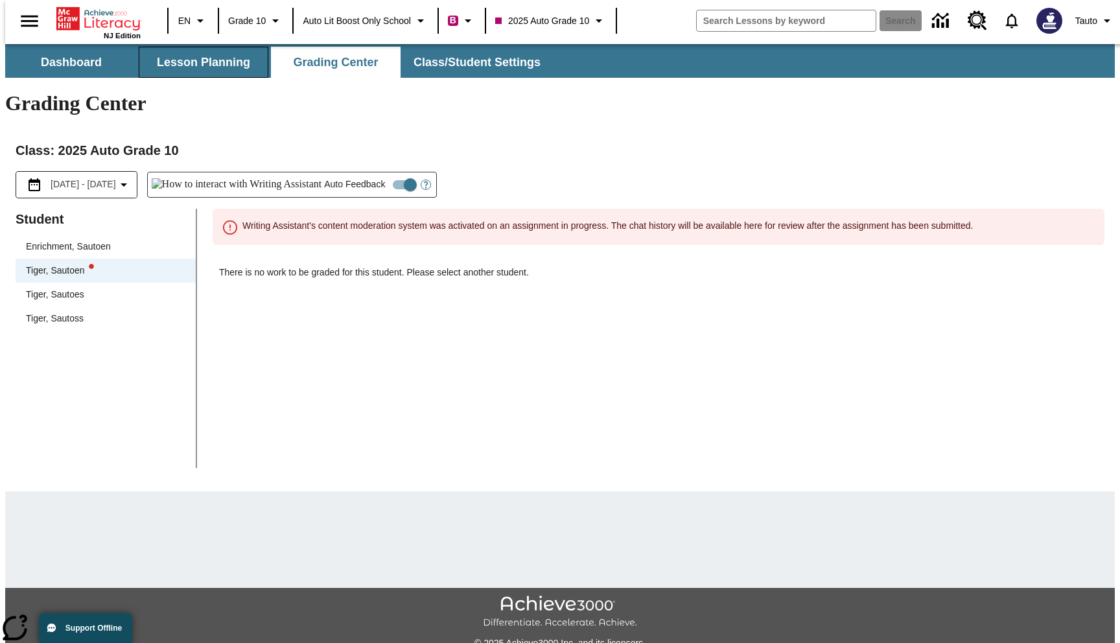
click at [202, 63] on span "Lesson Planning" at bounding box center [203, 62] width 93 height 15
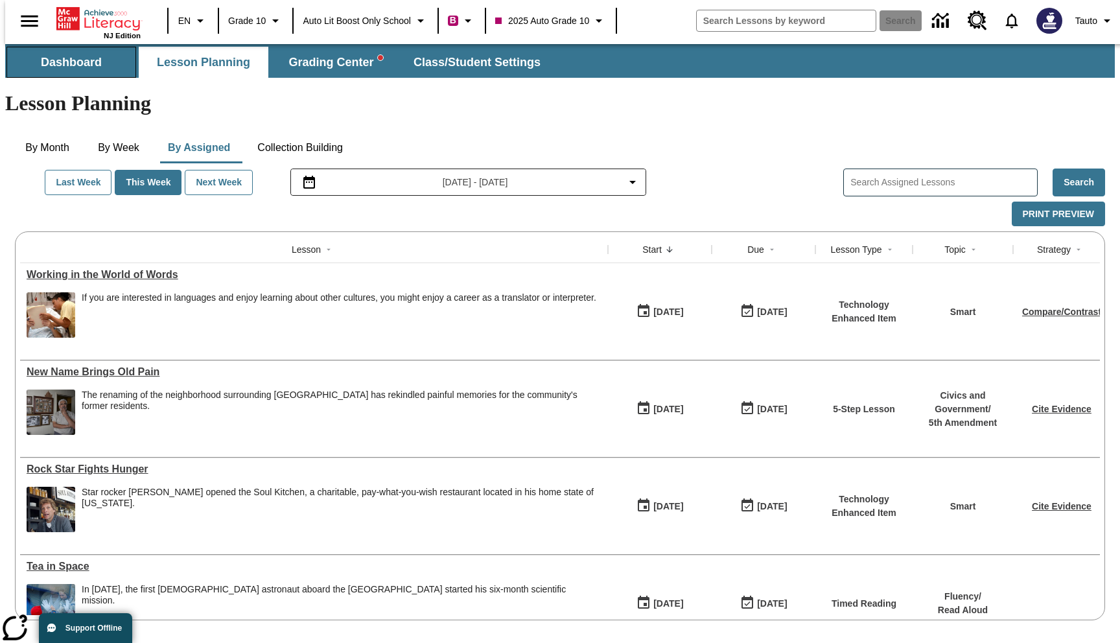
click at [69, 54] on button "Dashboard" at bounding box center [71, 62] width 130 height 31
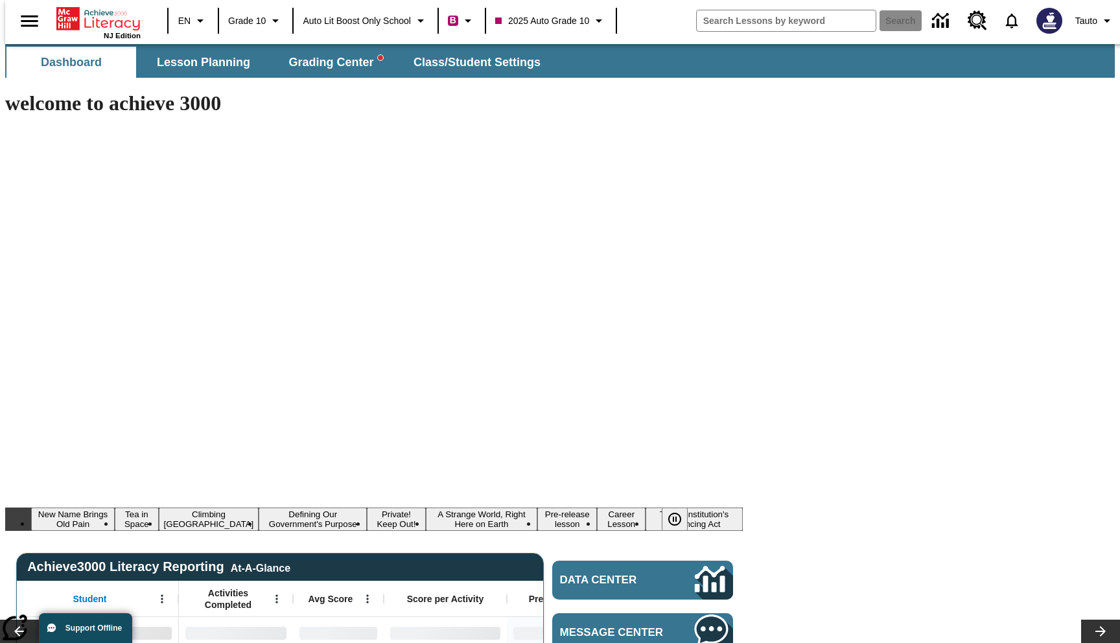
type input "-1"
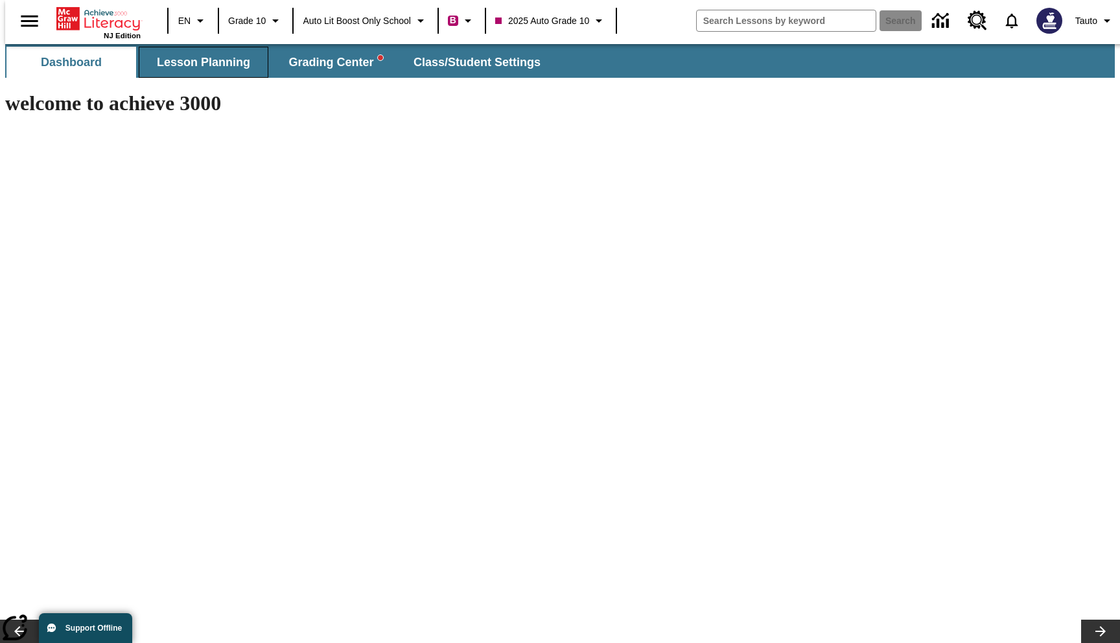
click at [169, 61] on span "Lesson Planning" at bounding box center [203, 62] width 93 height 15
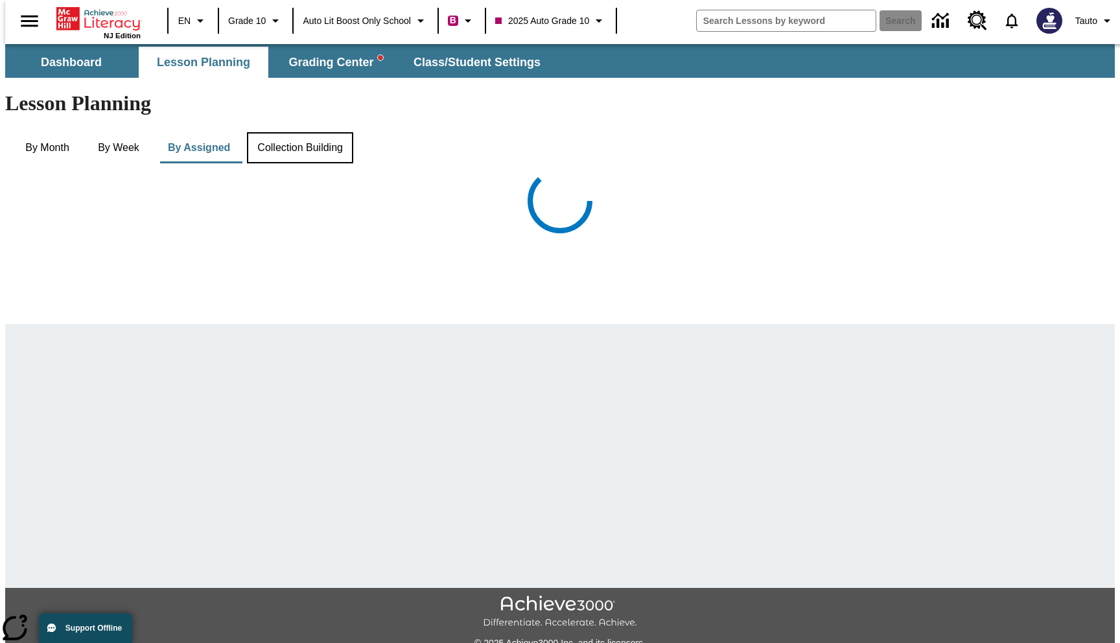
click at [296, 132] on button "Collection Building" at bounding box center [300, 147] width 106 height 31
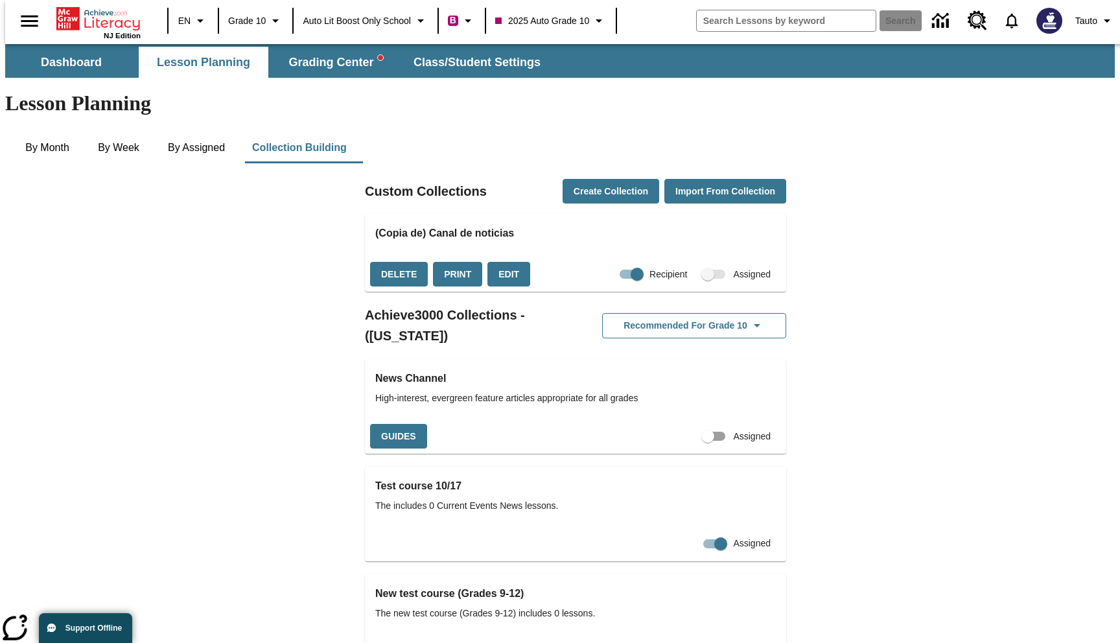
click at [704, 270] on span "Collections" at bounding box center [715, 274] width 22 height 9
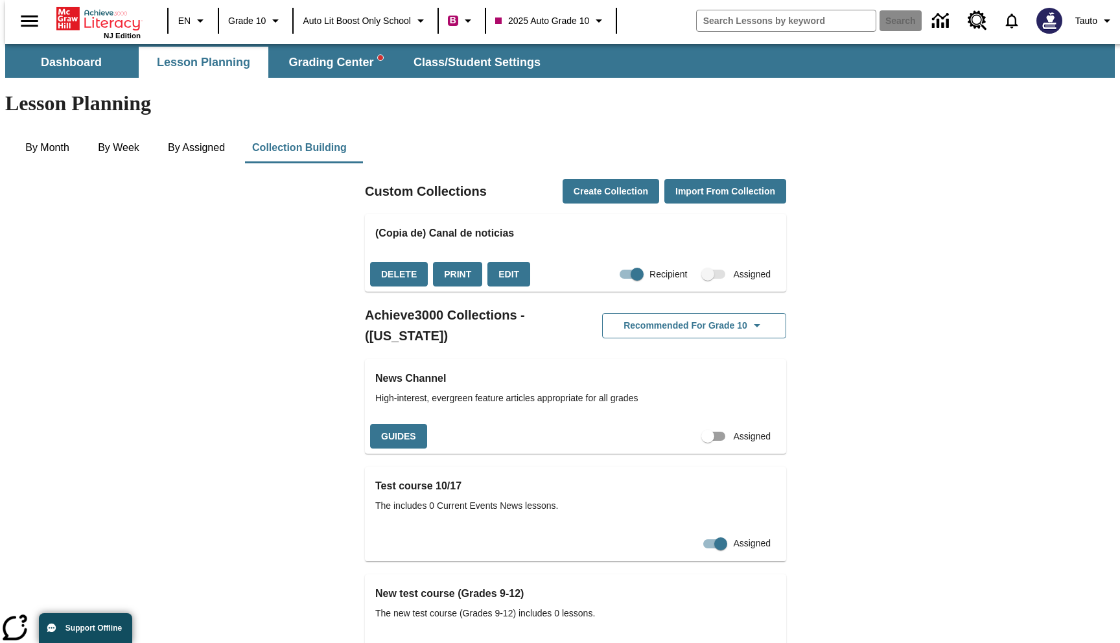
click at [704, 270] on span "Collections" at bounding box center [715, 274] width 22 height 9
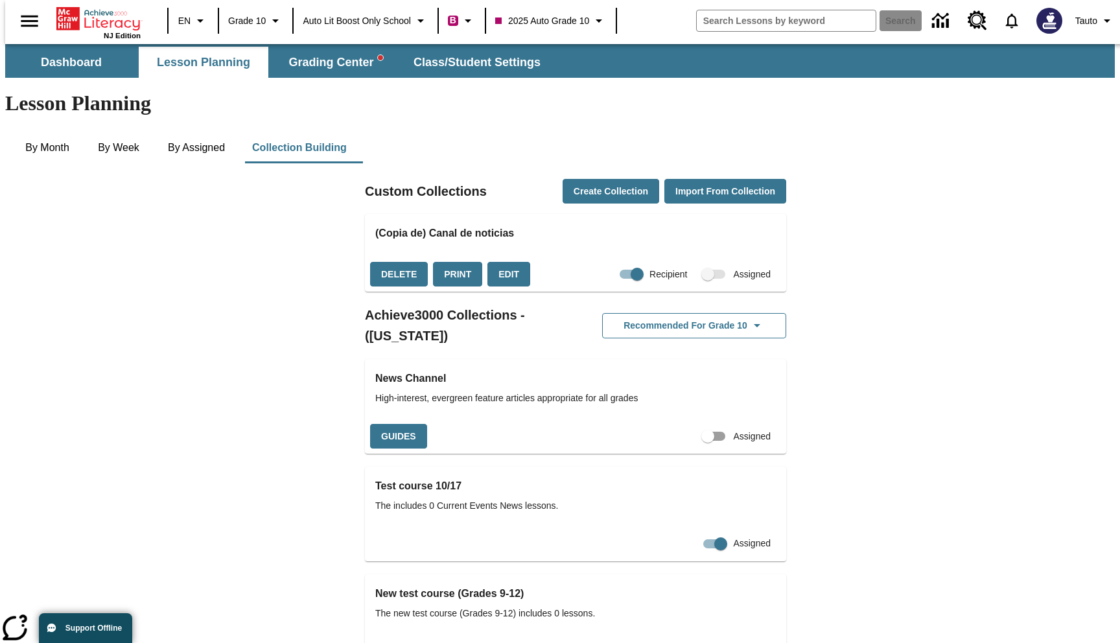
click at [704, 270] on span "Collections" at bounding box center [715, 274] width 22 height 9
click at [1100, 16] on icon "Profile/Settings" at bounding box center [1108, 21] width 16 height 16
